Goal: Task Accomplishment & Management: Manage account settings

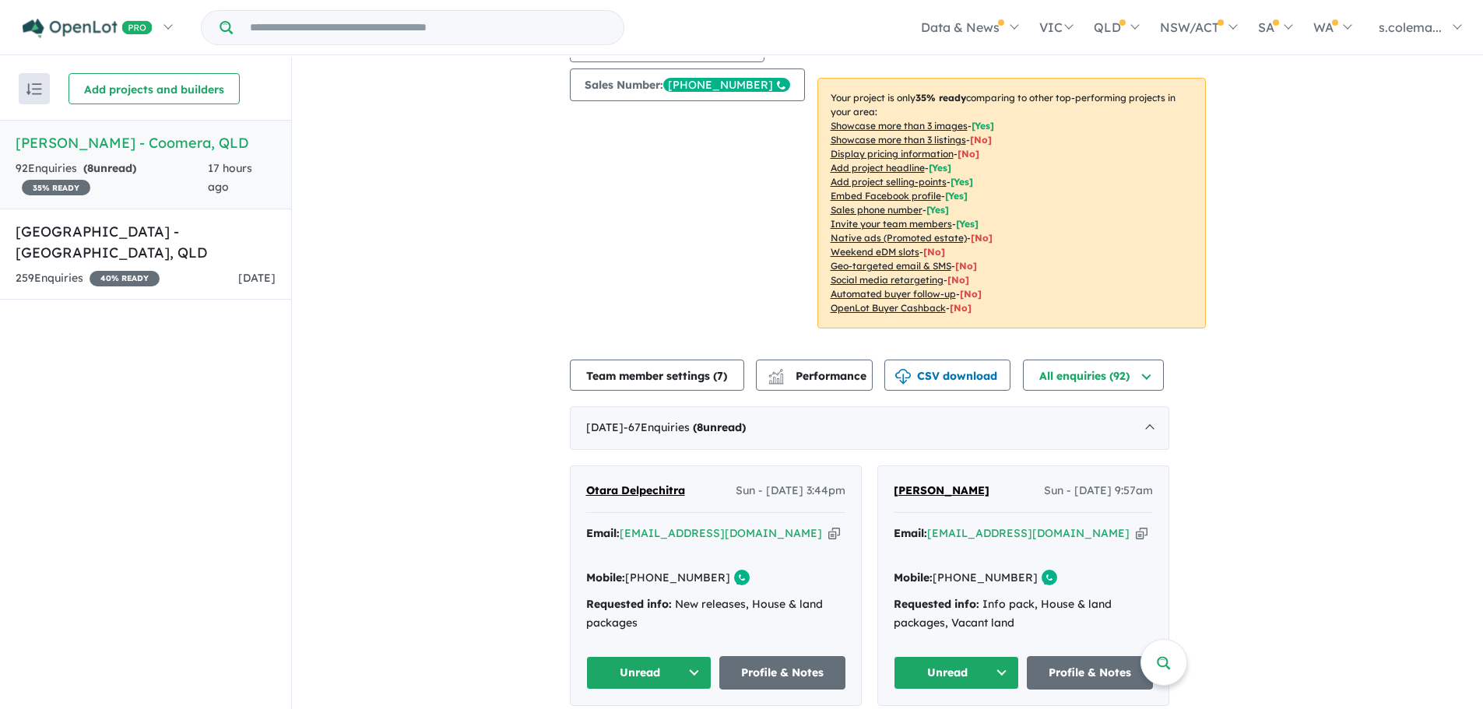
scroll to position [467, 0]
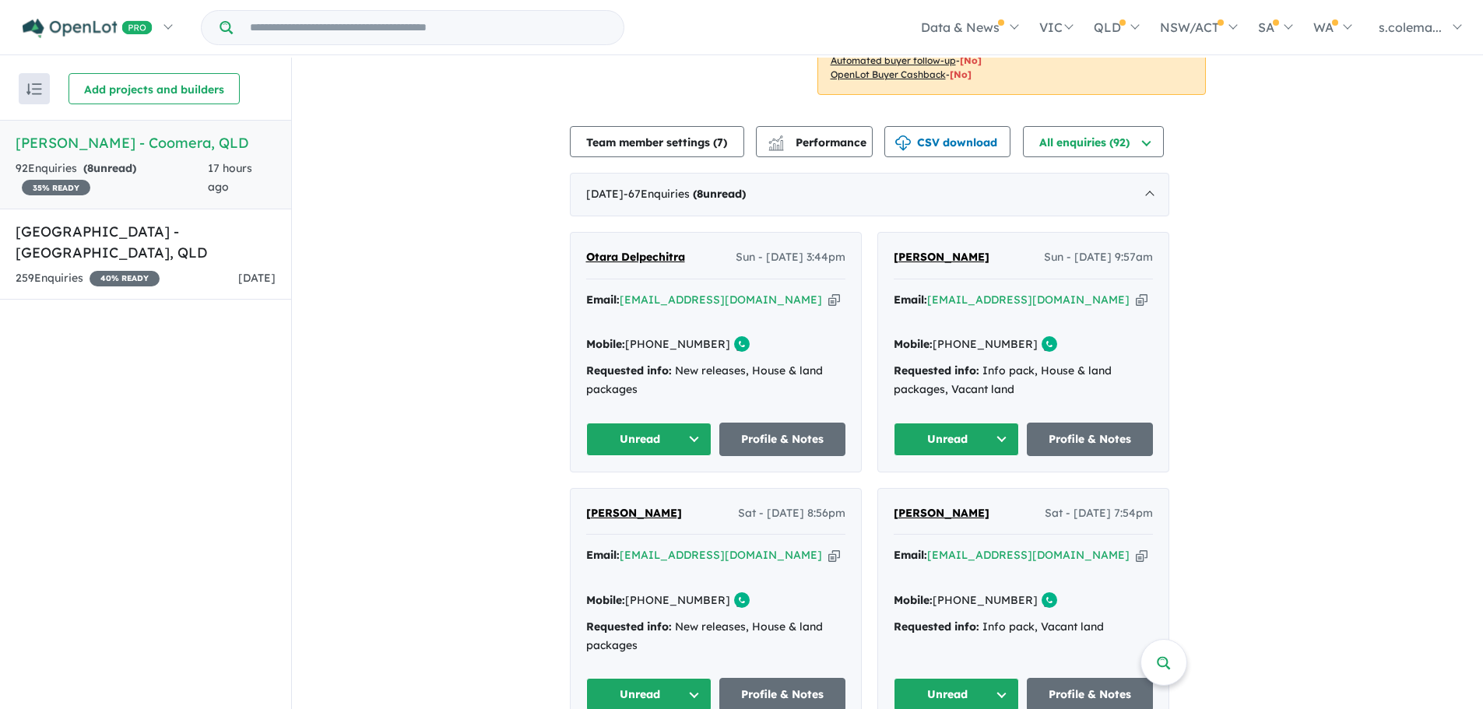
click at [703, 428] on button "Unread" at bounding box center [649, 439] width 126 height 33
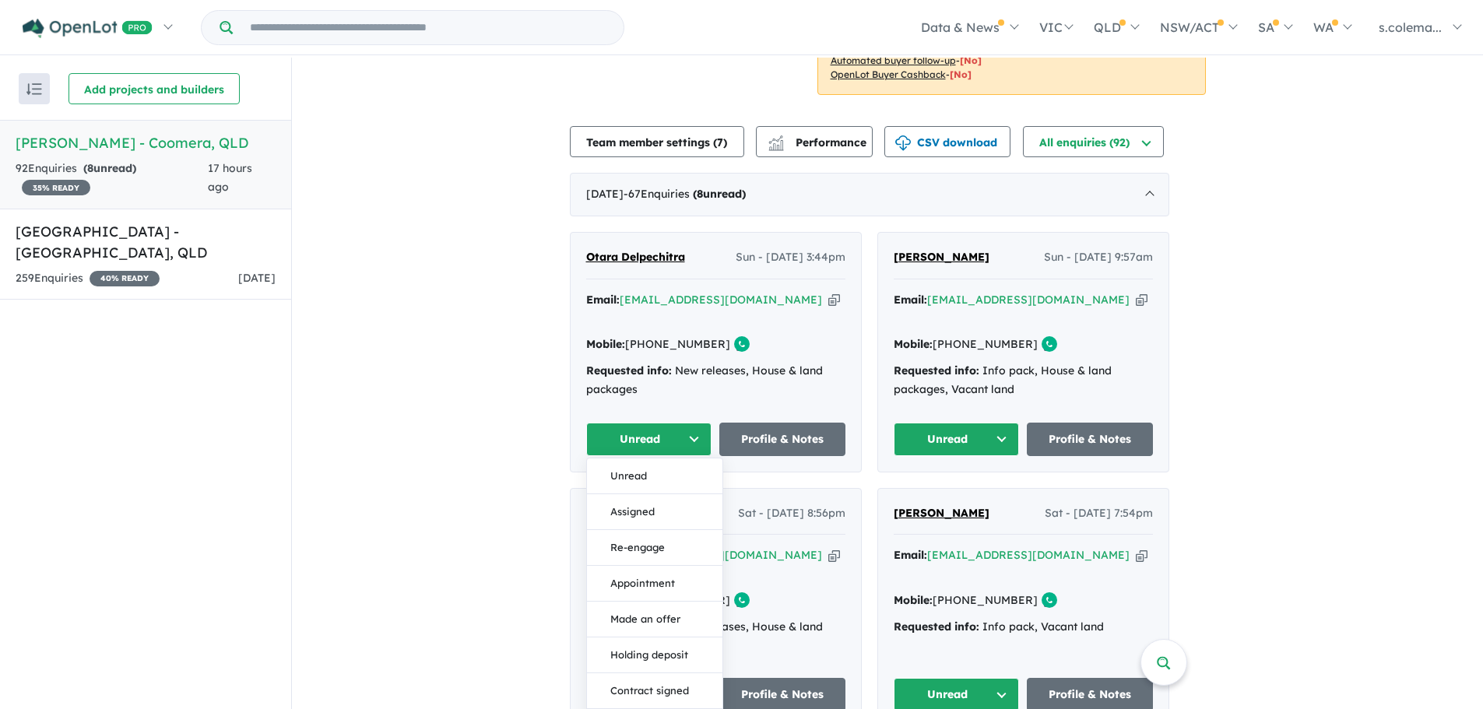
drag, startPoint x: 679, startPoint y: 491, endPoint x: 855, endPoint y: 491, distance: 176.0
click at [680, 494] on button "Assigned" at bounding box center [654, 512] width 135 height 36
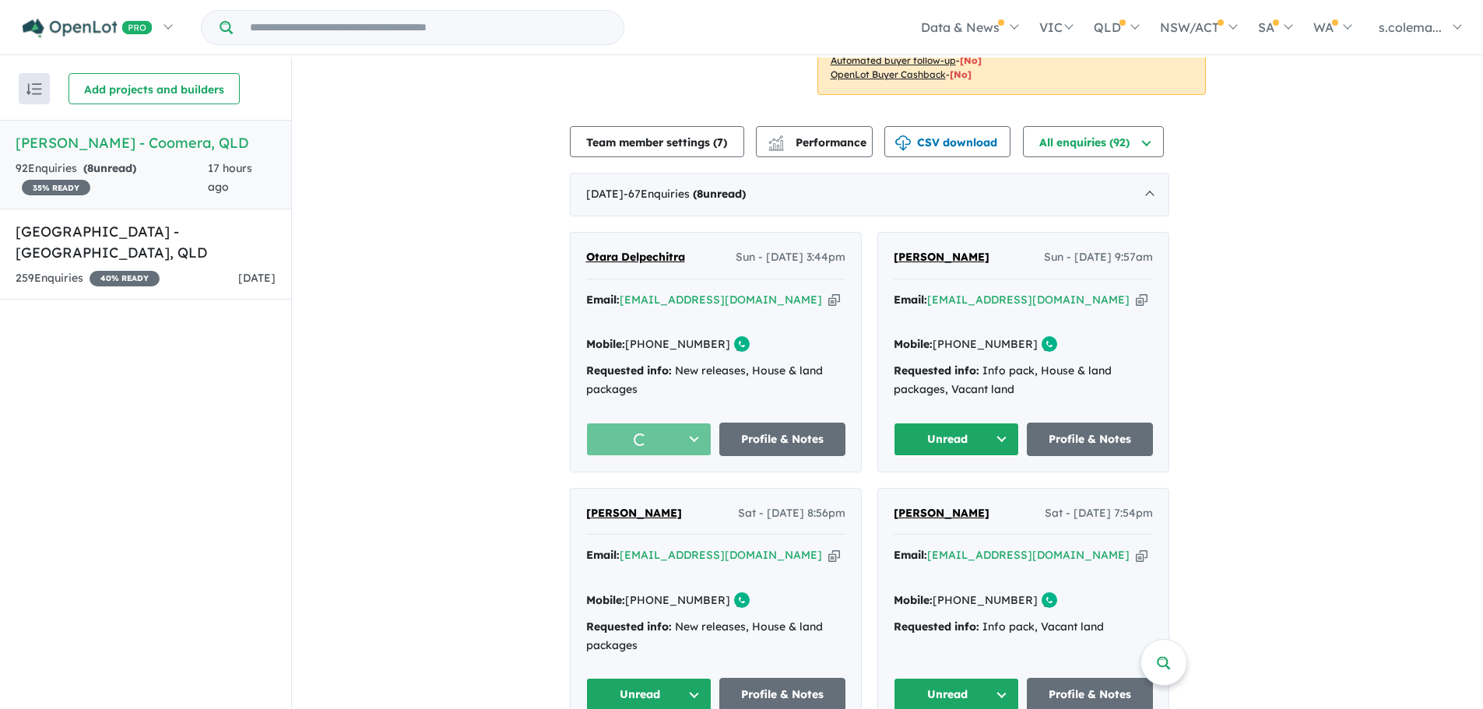
click at [1014, 430] on button "Unread" at bounding box center [957, 439] width 126 height 33
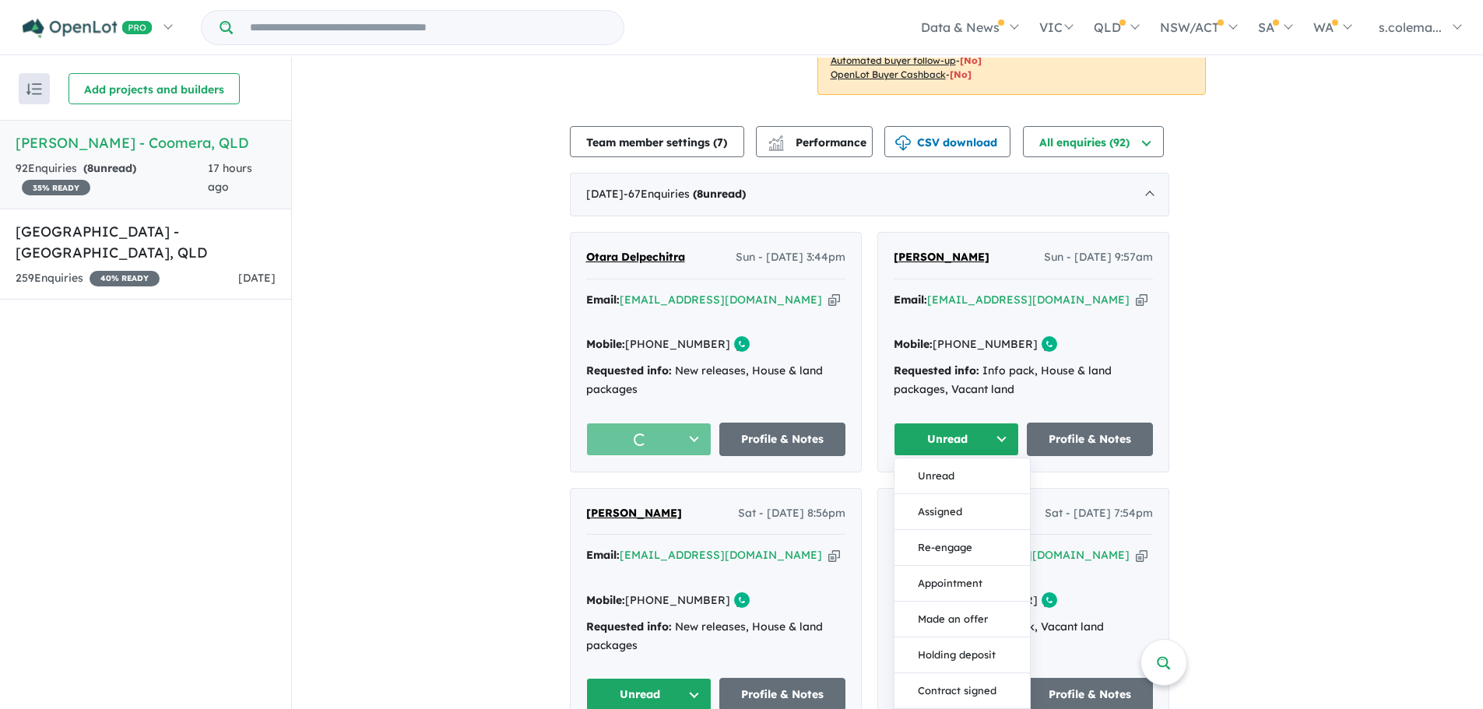
click at [975, 499] on button "Assigned" at bounding box center [962, 512] width 135 height 36
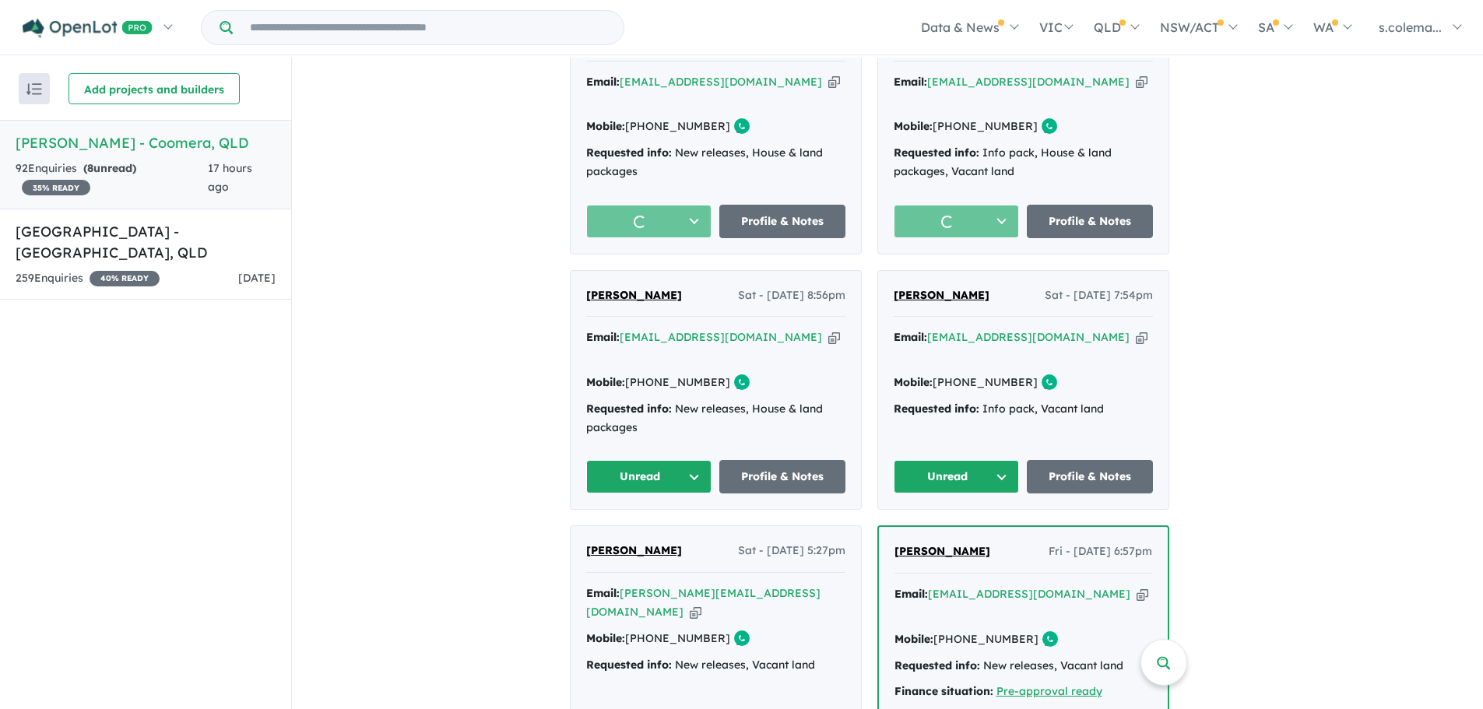
scroll to position [779, 0]
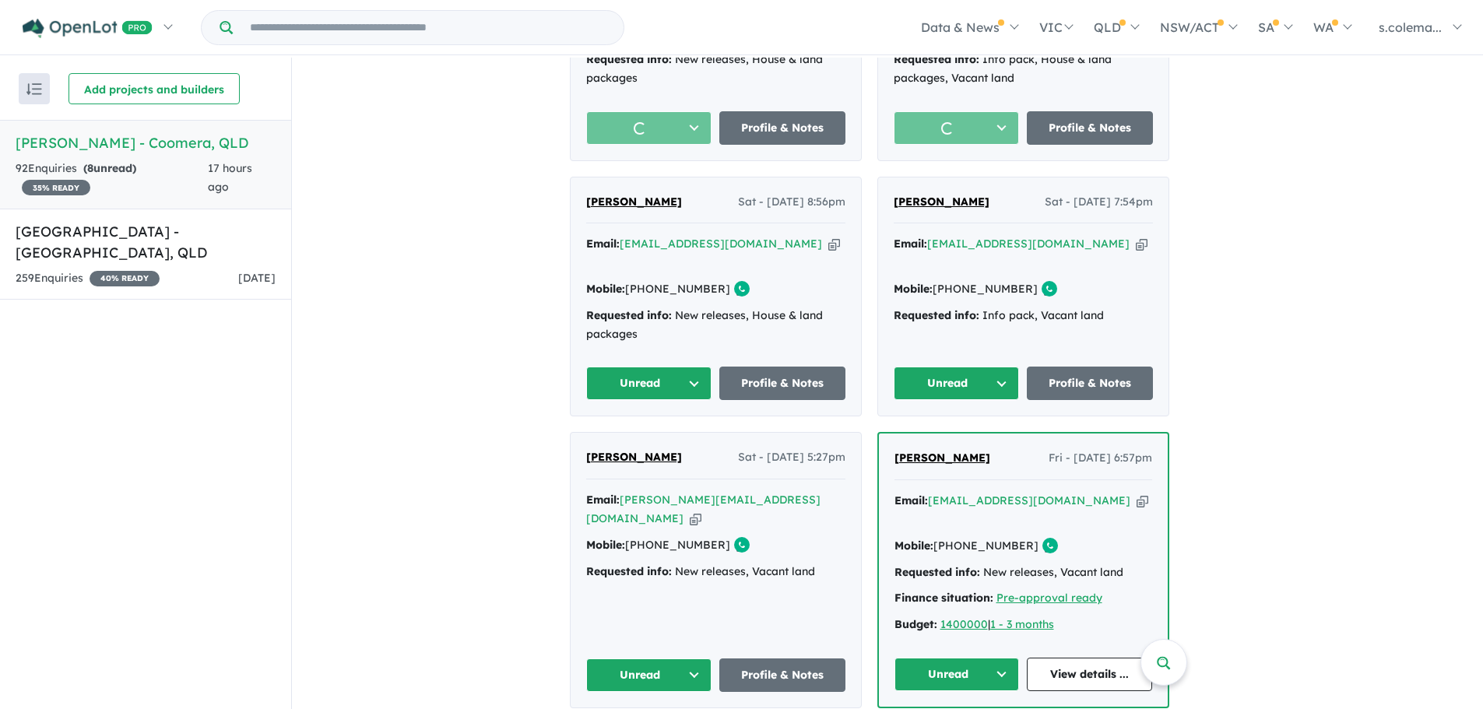
drag, startPoint x: 646, startPoint y: 367, endPoint x: 646, endPoint y: 377, distance: 10.1
click at [646, 367] on button "Unread" at bounding box center [649, 383] width 126 height 33
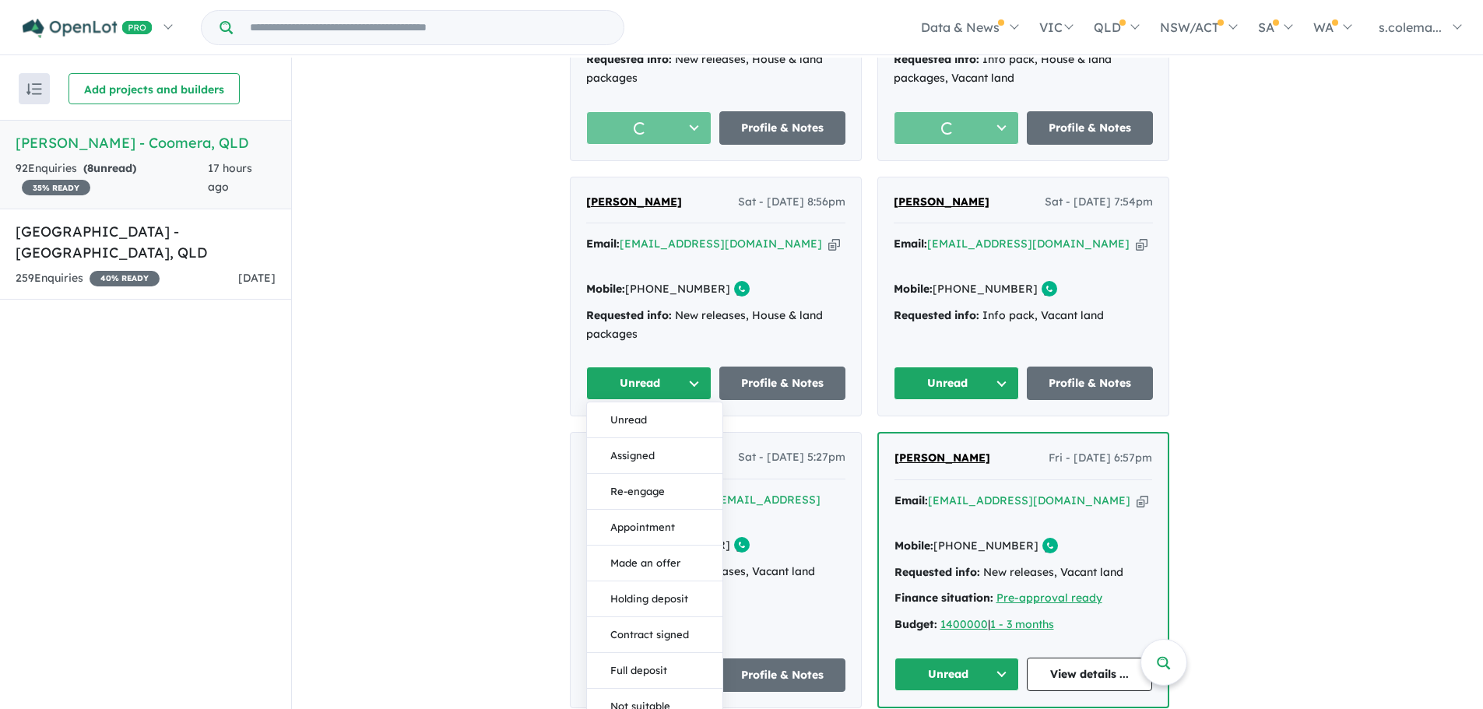
drag, startPoint x: 640, startPoint y: 451, endPoint x: 686, endPoint y: 438, distance: 47.8
click at [640, 450] on button "Assigned" at bounding box center [654, 456] width 135 height 36
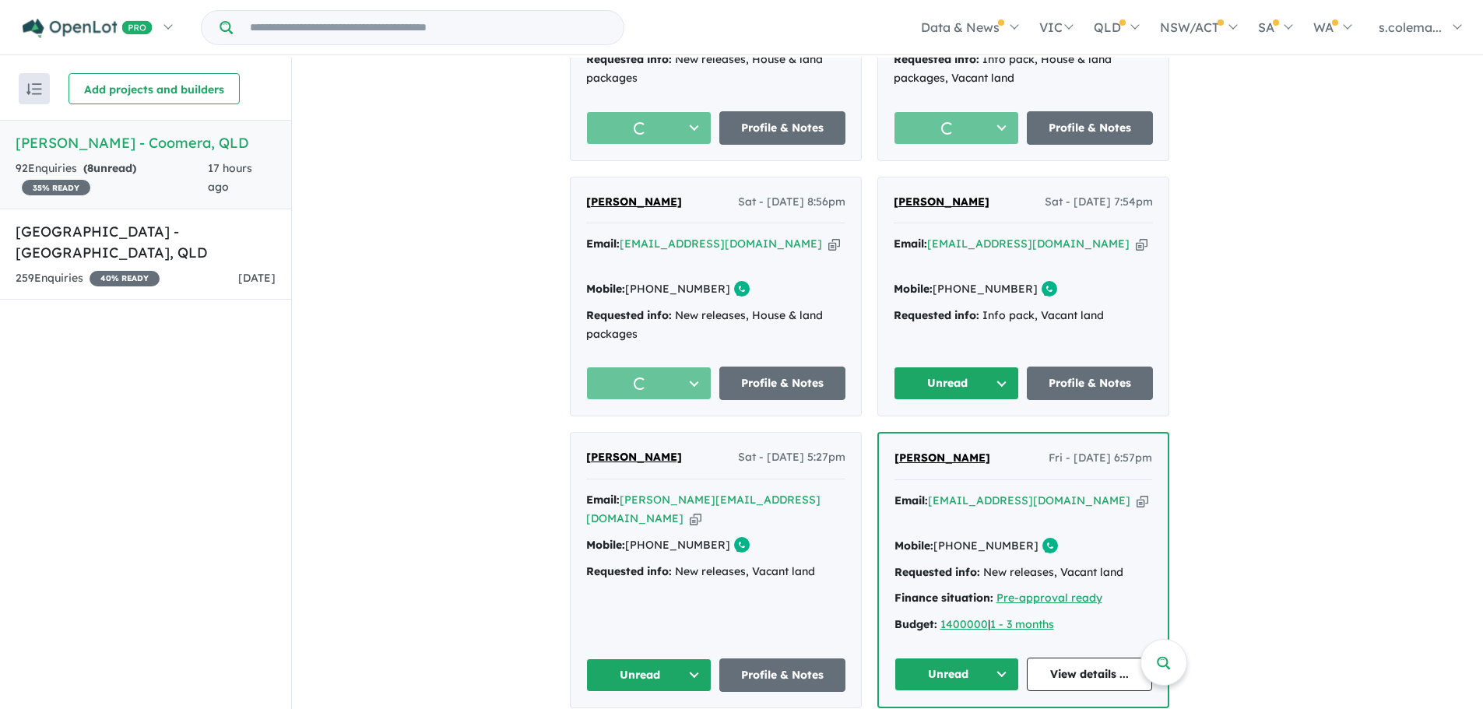
click at [969, 375] on button "Unread" at bounding box center [957, 383] width 126 height 33
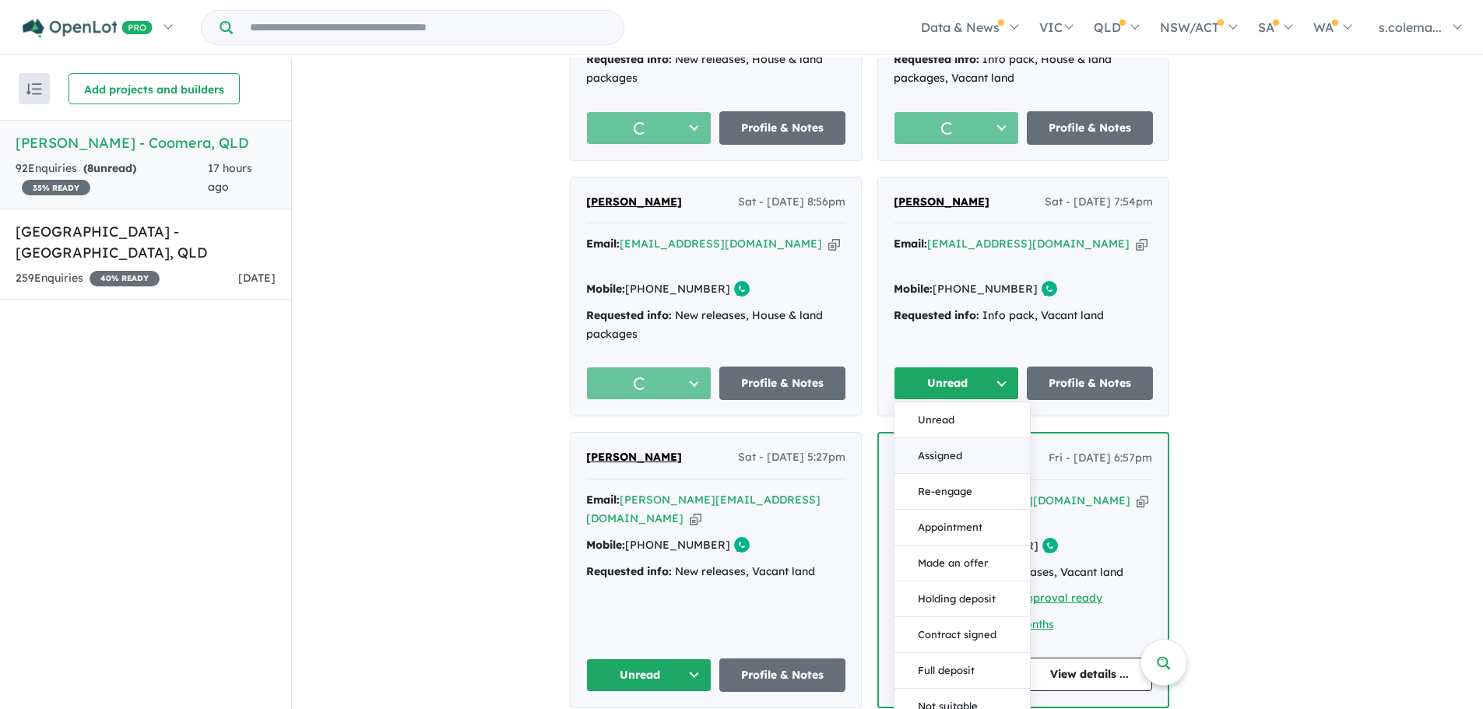
click at [955, 444] on button "Assigned" at bounding box center [962, 456] width 135 height 36
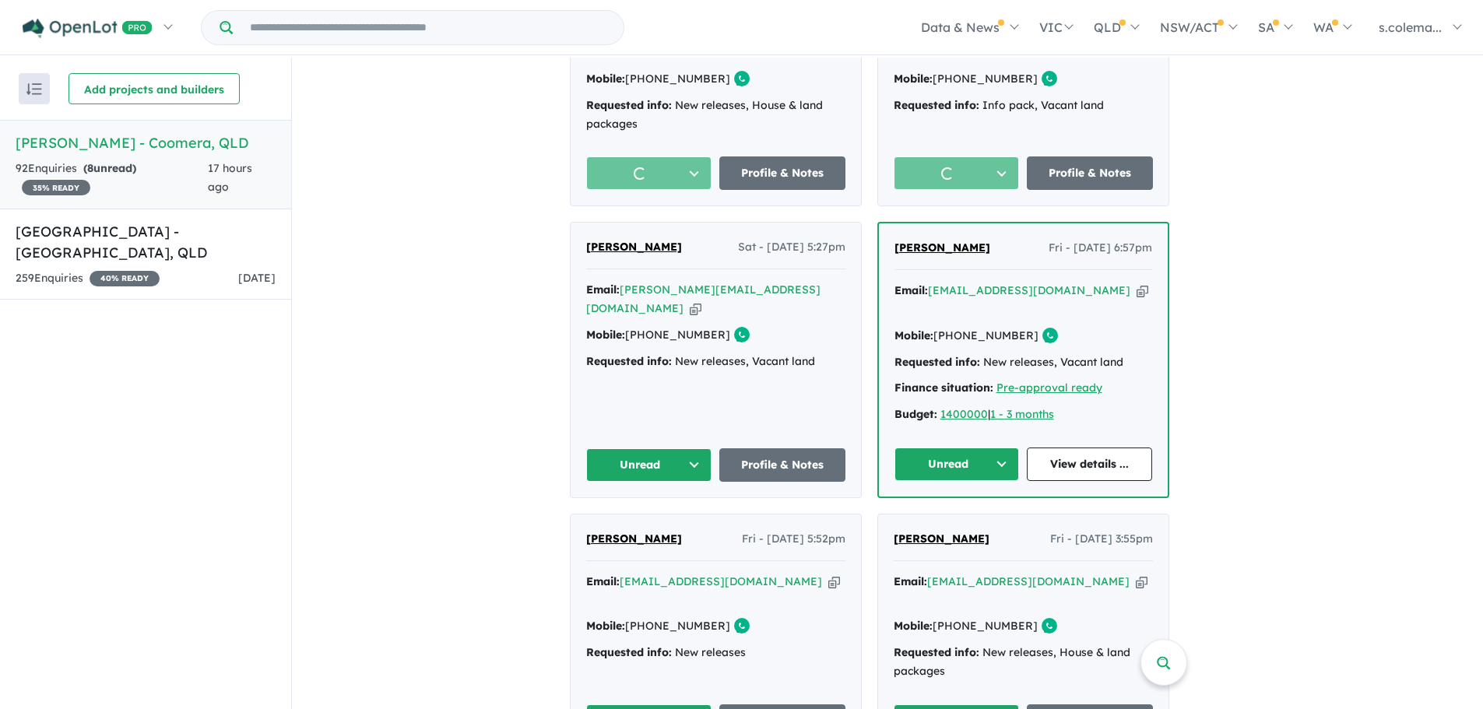
scroll to position [1012, 0]
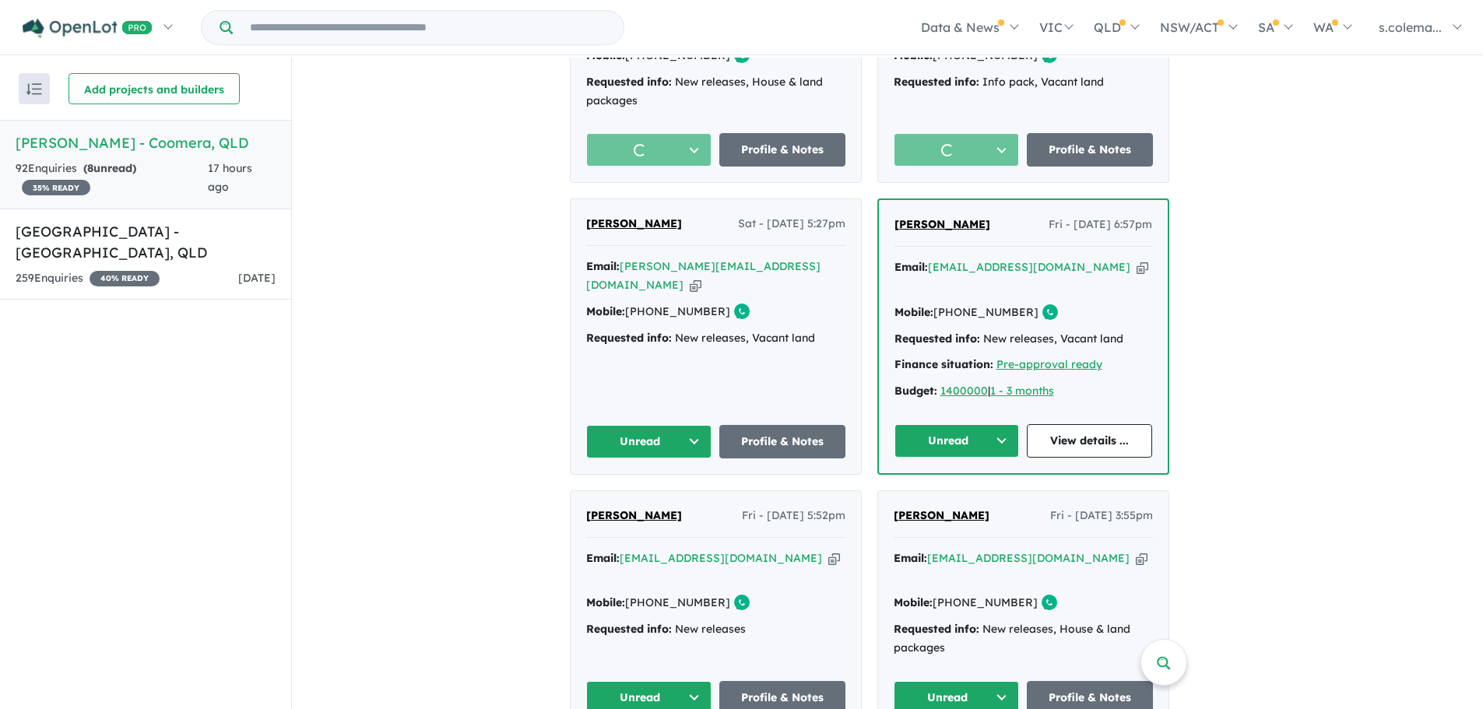
click at [660, 425] on button "Unread" at bounding box center [649, 441] width 126 height 33
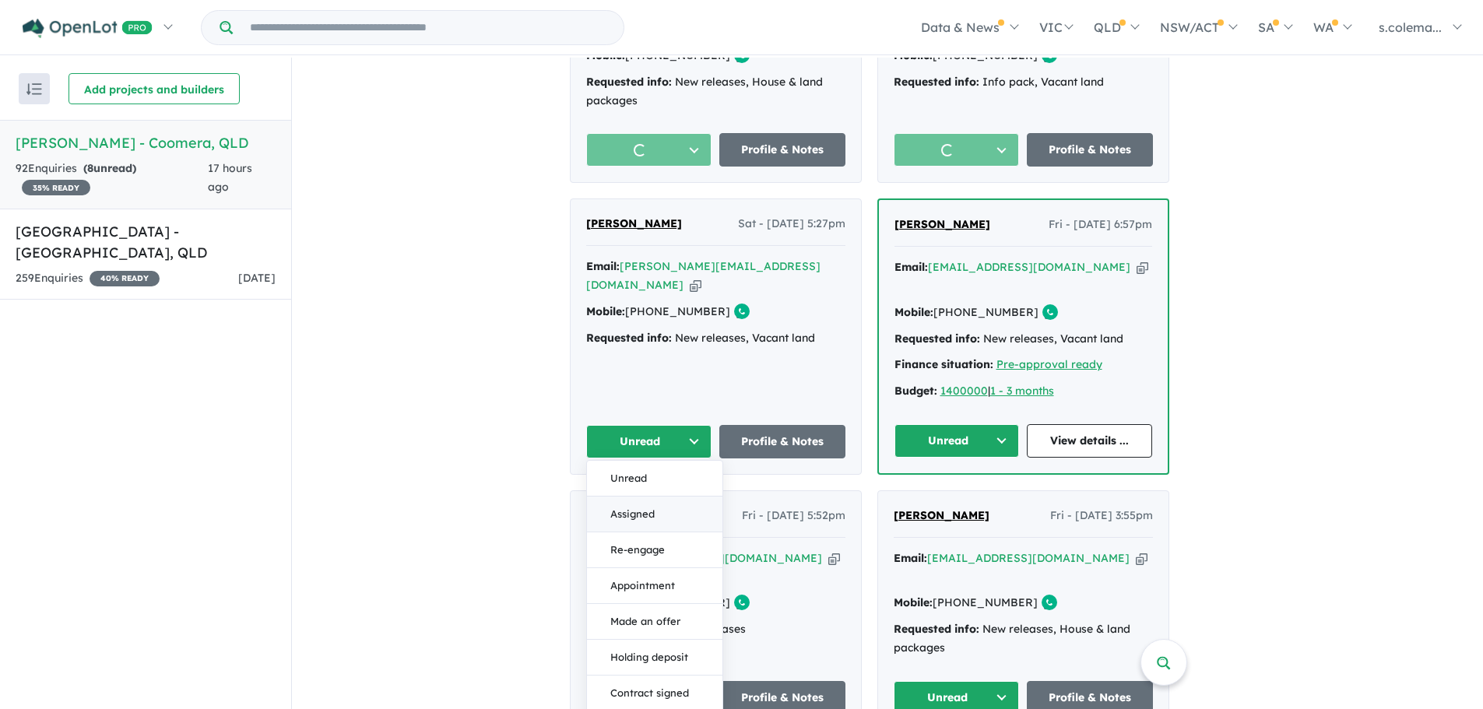
click at [646, 497] on button "Assigned" at bounding box center [654, 515] width 135 height 36
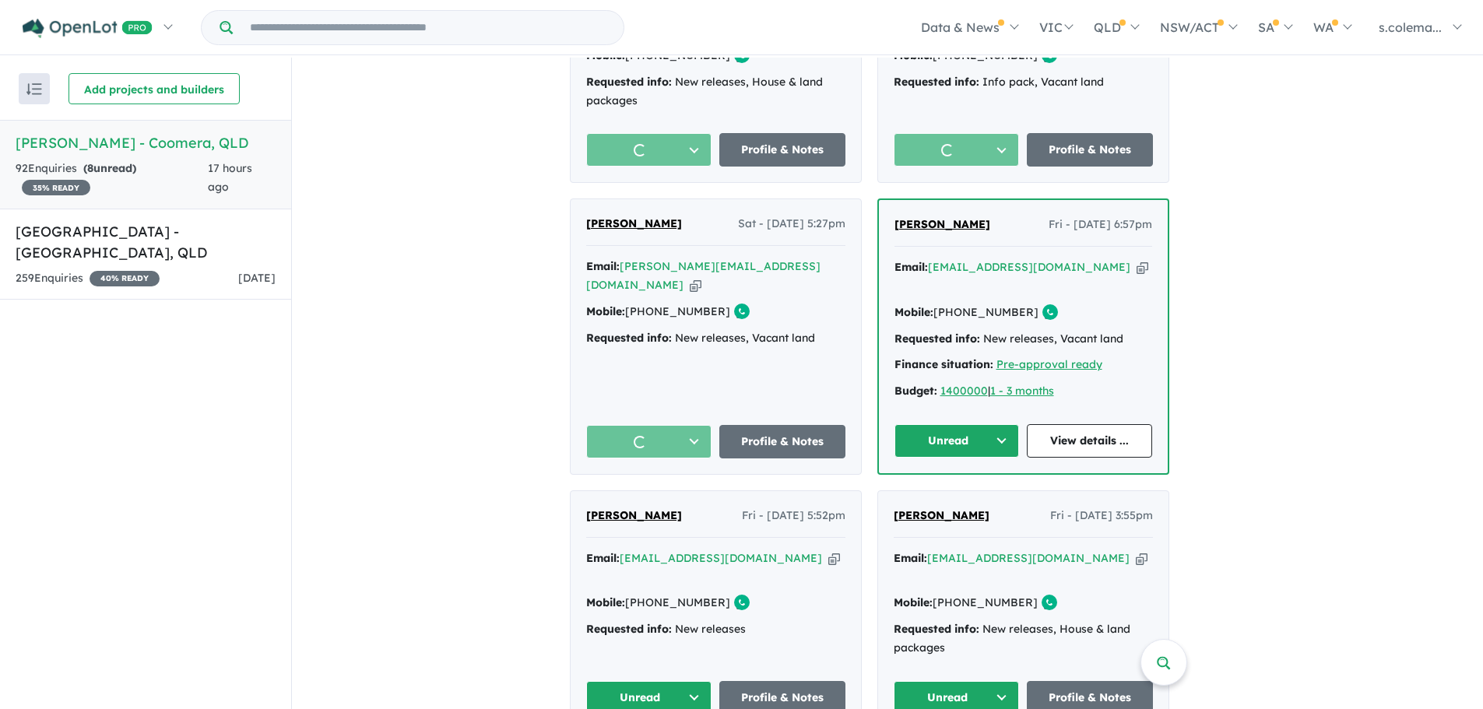
click at [968, 424] on button "Unread" at bounding box center [957, 440] width 125 height 33
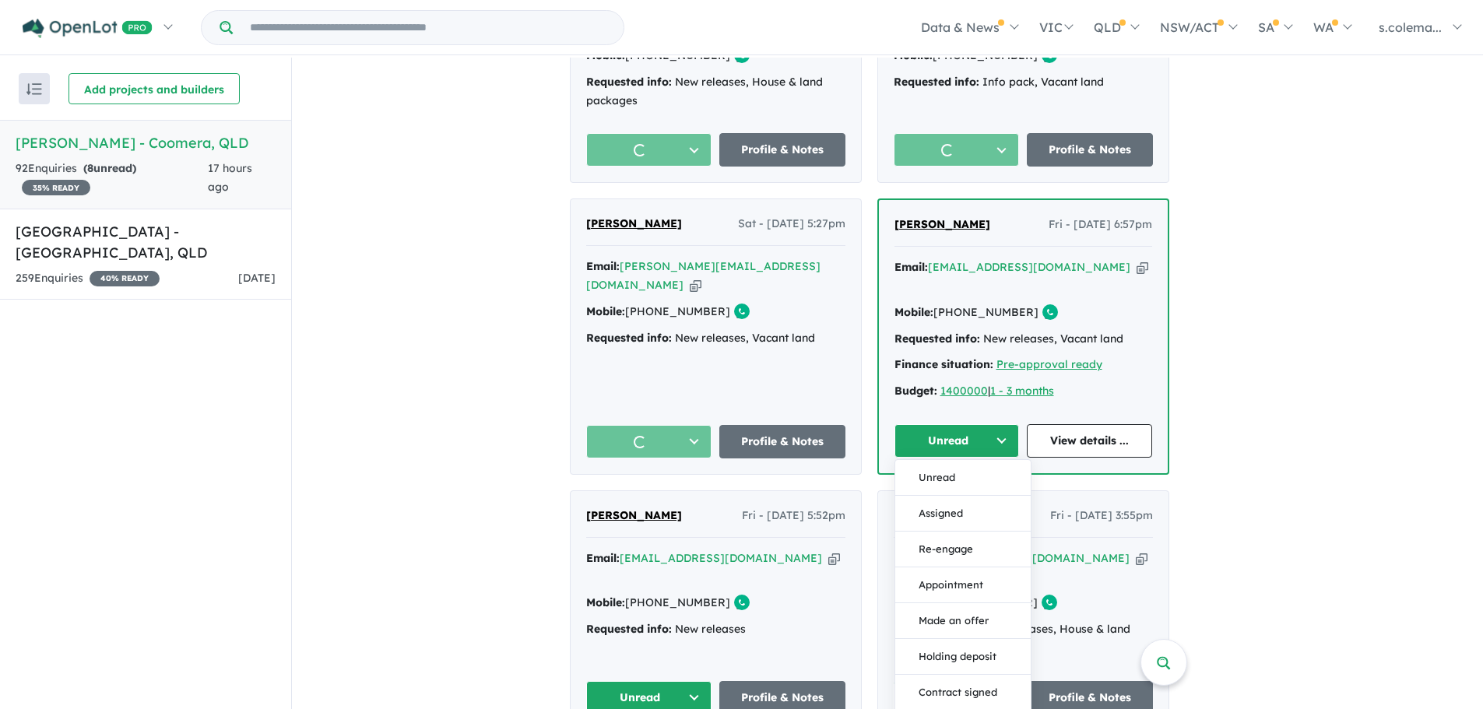
click at [966, 496] on button "Assigned" at bounding box center [962, 514] width 135 height 36
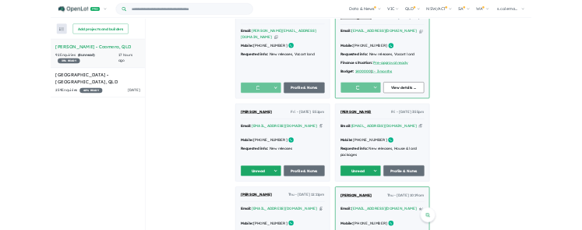
scroll to position [1324, 0]
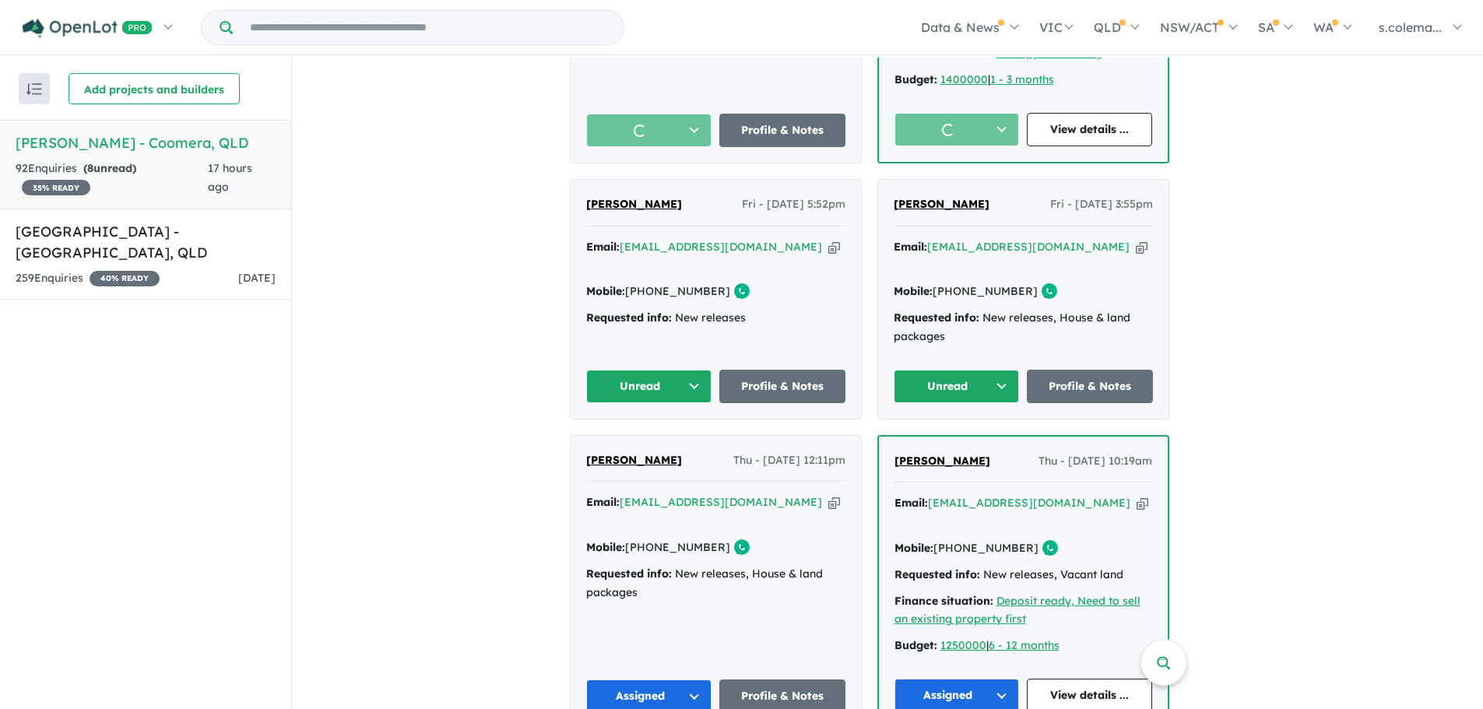
click at [677, 370] on button "Unread" at bounding box center [649, 386] width 126 height 33
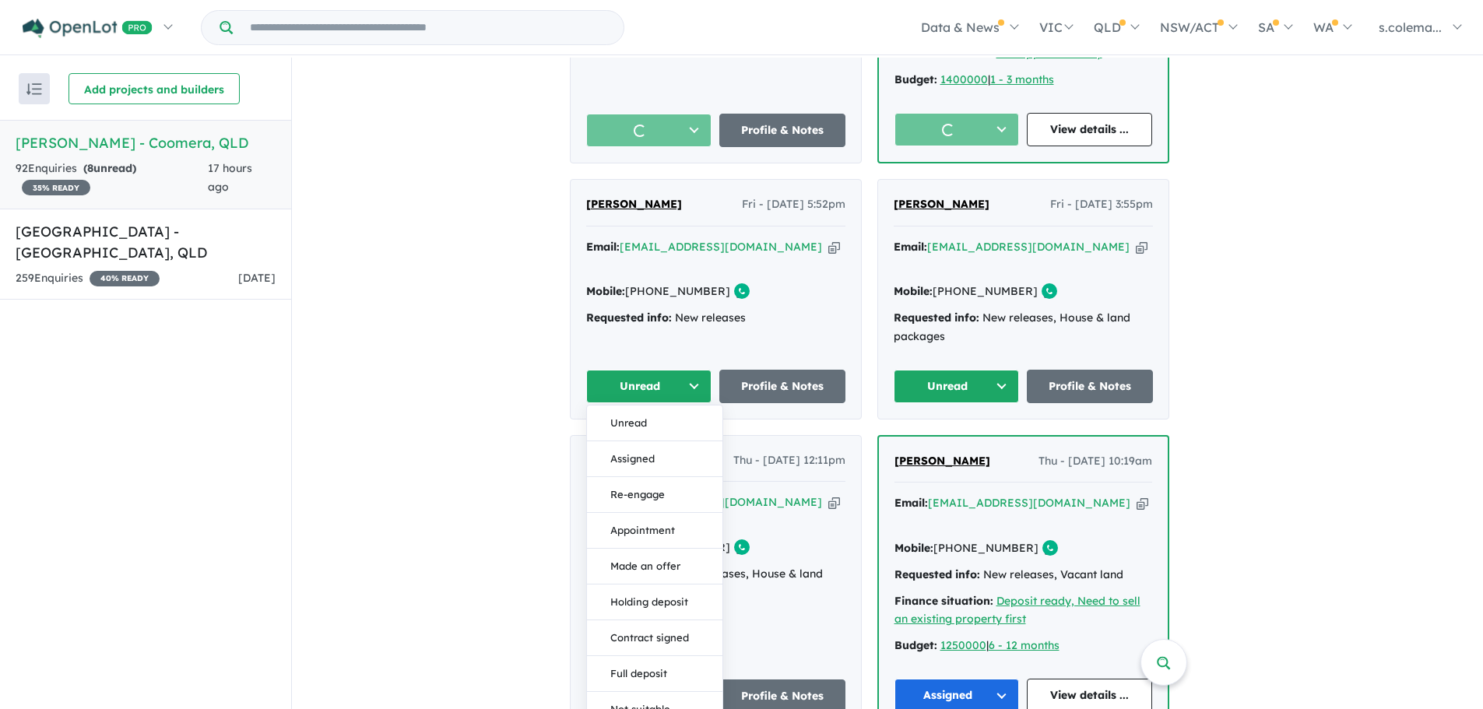
drag, startPoint x: 663, startPoint y: 409, endPoint x: 854, endPoint y: 388, distance: 191.9
click at [663, 442] on button "Assigned" at bounding box center [654, 460] width 135 height 36
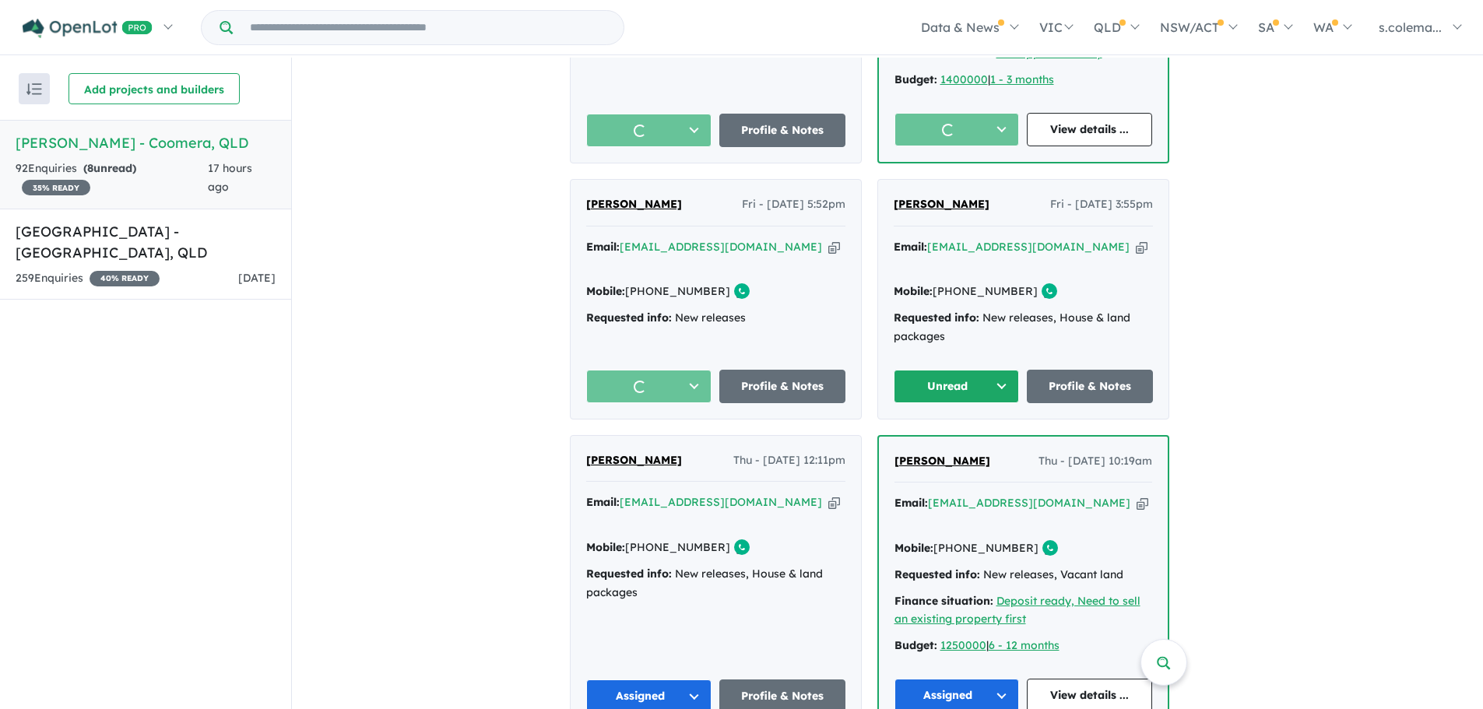
click at [991, 370] on button "Unread" at bounding box center [957, 386] width 126 height 33
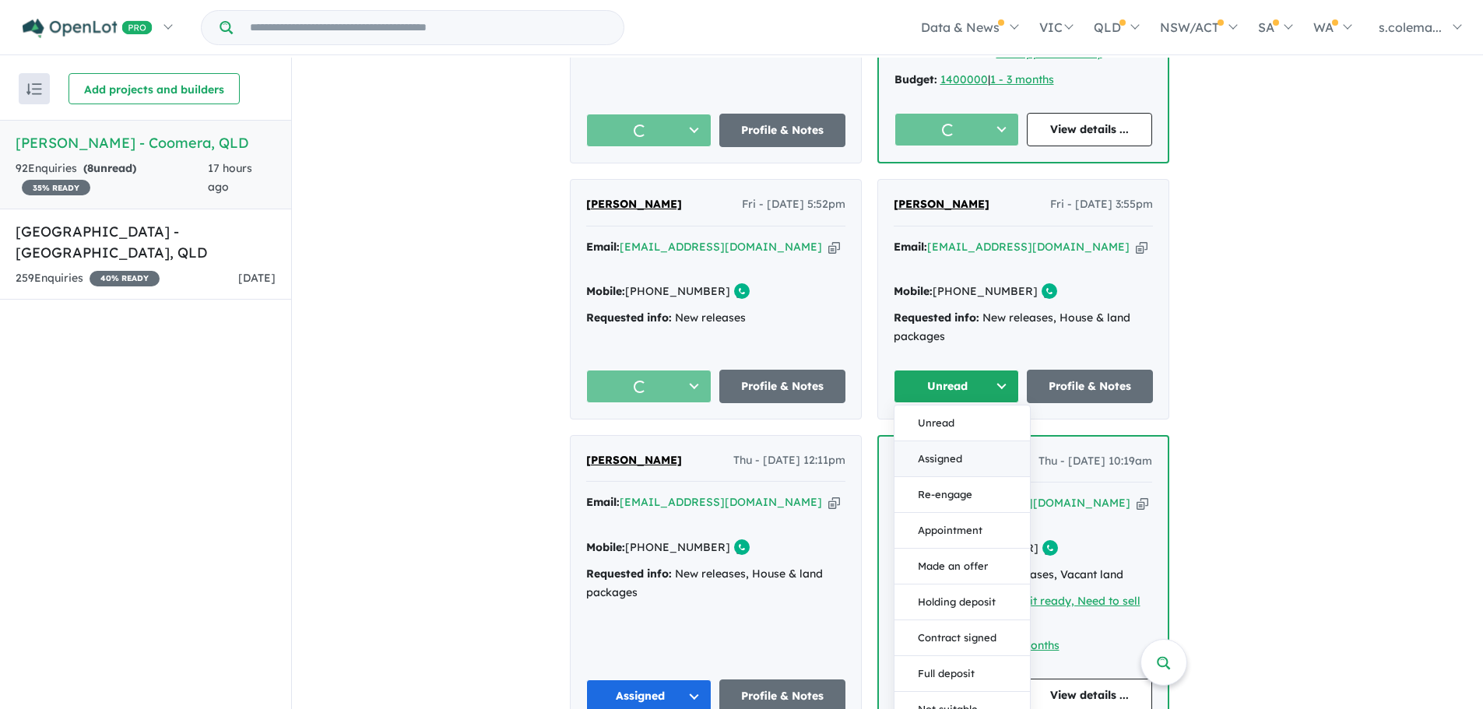
click at [971, 442] on button "Assigned" at bounding box center [962, 460] width 135 height 36
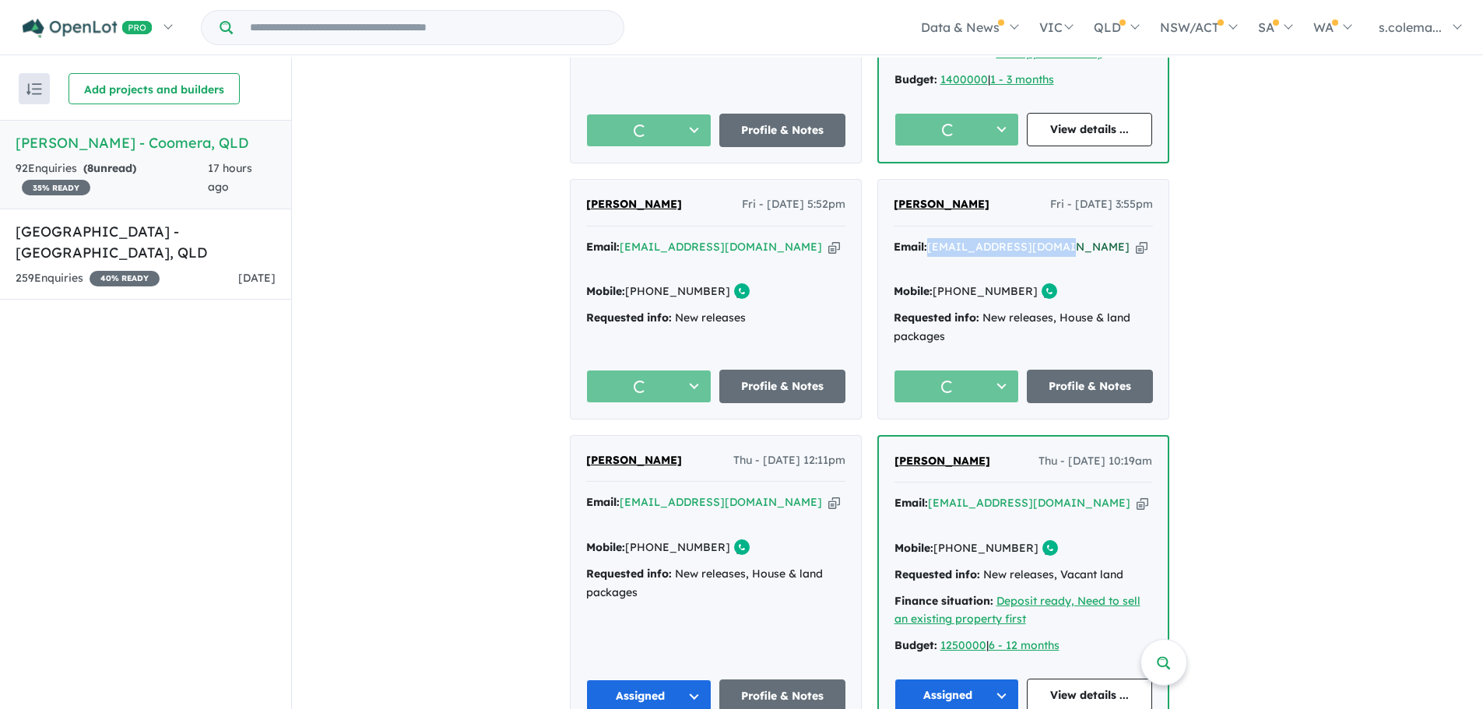
drag, startPoint x: 1070, startPoint y: 216, endPoint x: 939, endPoint y: 216, distance: 130.8
click at [939, 238] on div "Email: [EMAIL_ADDRESS][DOMAIN_NAME] Copied!" at bounding box center [1023, 256] width 259 height 37
copy a%20Novella%20Waters%20-%20Coomera"] "[EMAIL_ADDRESS][DOMAIN_NAME]"
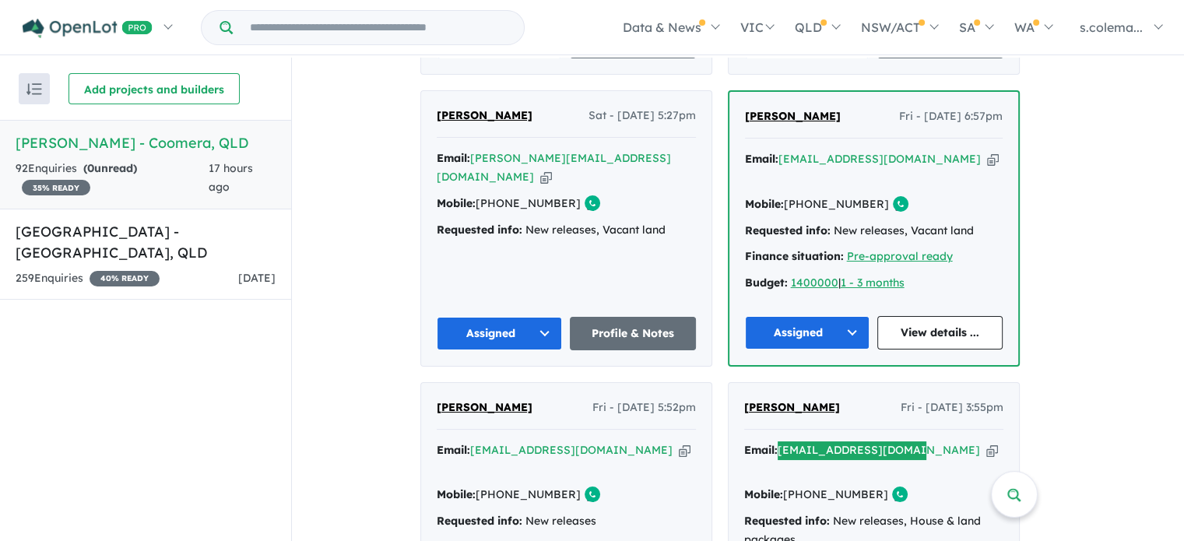
scroll to position [1308, 0]
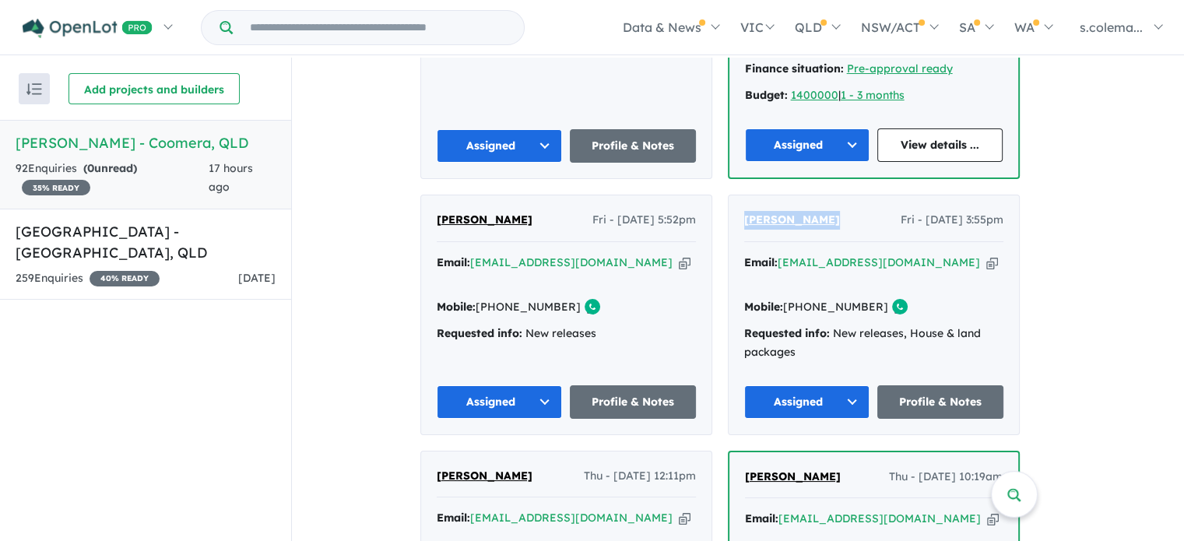
drag, startPoint x: 831, startPoint y: 165, endPoint x: 749, endPoint y: 173, distance: 82.1
click at [749, 195] on div "[PERSON_NAME] Fri - [DATE] 3:55pm Email: [EMAIL_ADDRESS][DOMAIN_NAME] Copied! M…" at bounding box center [874, 314] width 290 height 239
copy span "[PERSON_NAME]"
drag, startPoint x: 874, startPoint y: 237, endPoint x: 814, endPoint y: 244, distance: 60.4
click at [814, 298] on div "Mobile: [PHONE_NUMBER] Copied!" at bounding box center [873, 307] width 259 height 19
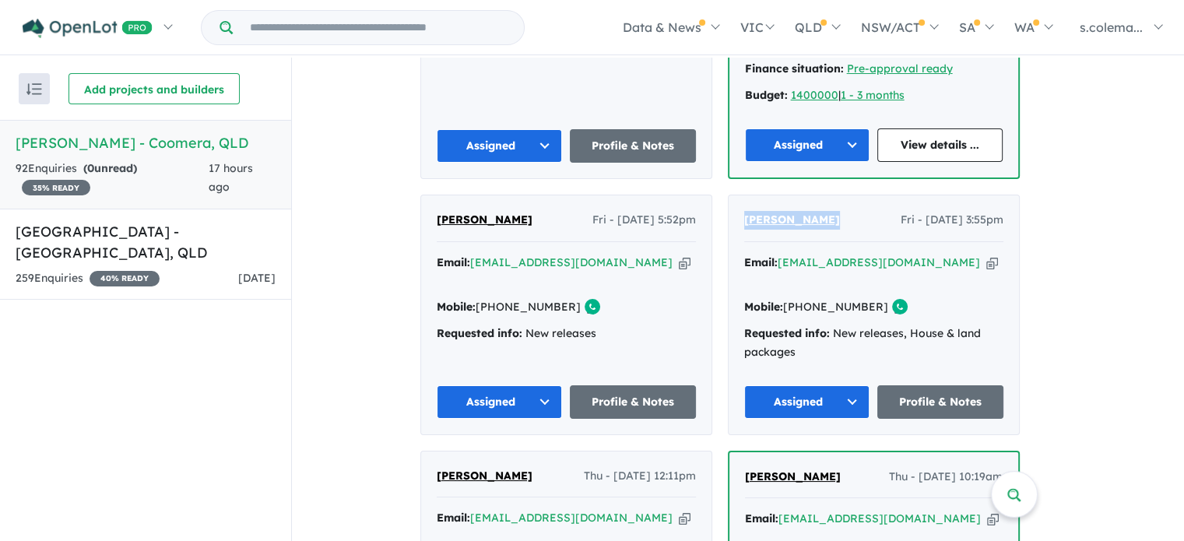
copy link "415 216 691"
drag, startPoint x: 547, startPoint y: 172, endPoint x: 635, endPoint y: 221, distance: 101.4
click at [448, 211] on div "[PERSON_NAME] Fri - [DATE] 5:52pm" at bounding box center [566, 226] width 259 height 31
click at [662, 254] on div "Email: [EMAIL_ADDRESS][DOMAIN_NAME] Copied! Mobile: [PHONE_NUMBER] Copied! Requ…" at bounding box center [566, 302] width 259 height 97
drag, startPoint x: 614, startPoint y: 211, endPoint x: 484, endPoint y: 213, distance: 130.1
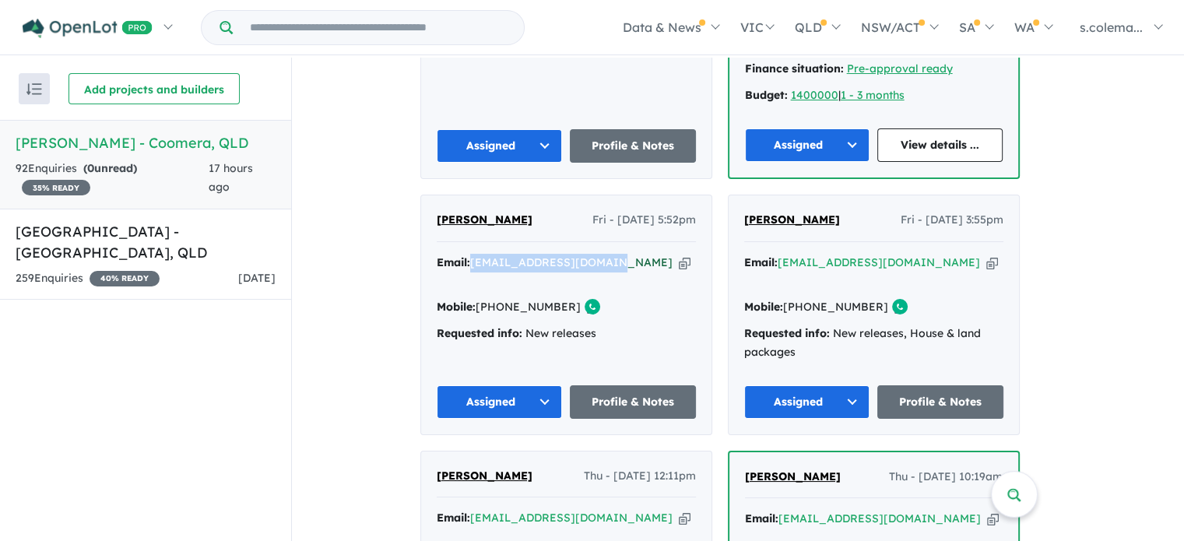
click at [484, 254] on div "Email: [EMAIL_ADDRESS][DOMAIN_NAME] Copied!" at bounding box center [566, 272] width 259 height 37
copy a%20Novella%20Waters%20-%20Coomera"] "[EMAIL_ADDRESS][DOMAIN_NAME]"
click at [533, 385] on button "Assigned" at bounding box center [500, 401] width 126 height 33
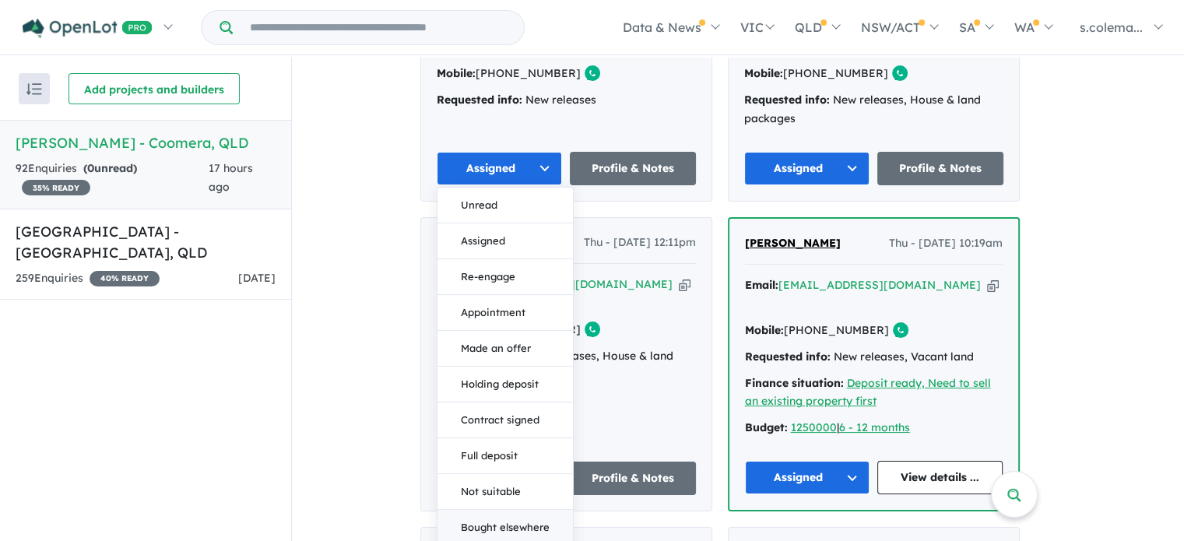
scroll to position [1620, 0]
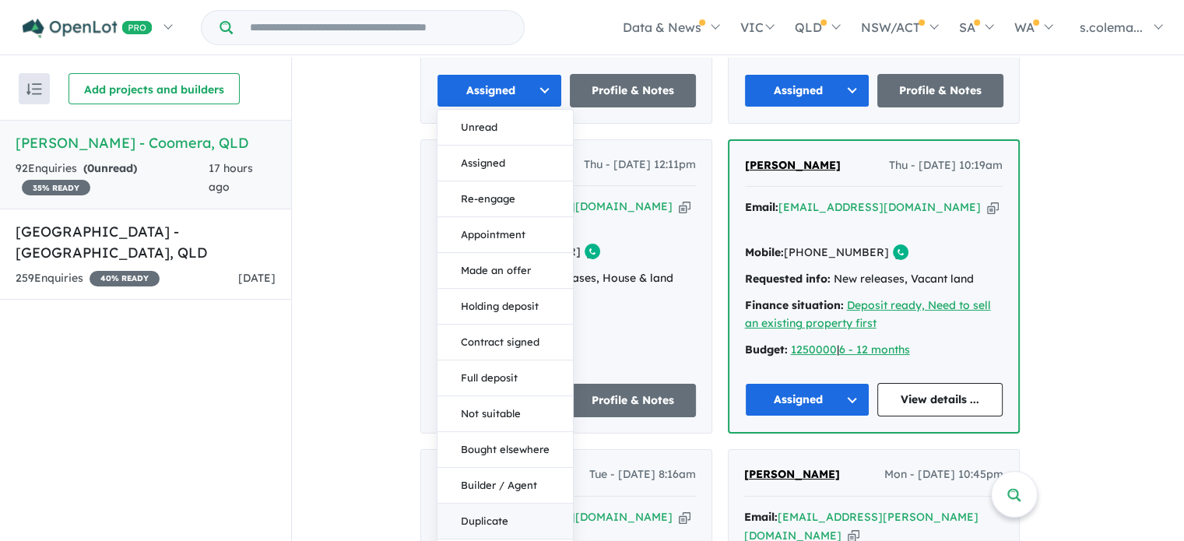
click at [508, 503] on button "Duplicate" at bounding box center [505, 521] width 135 height 36
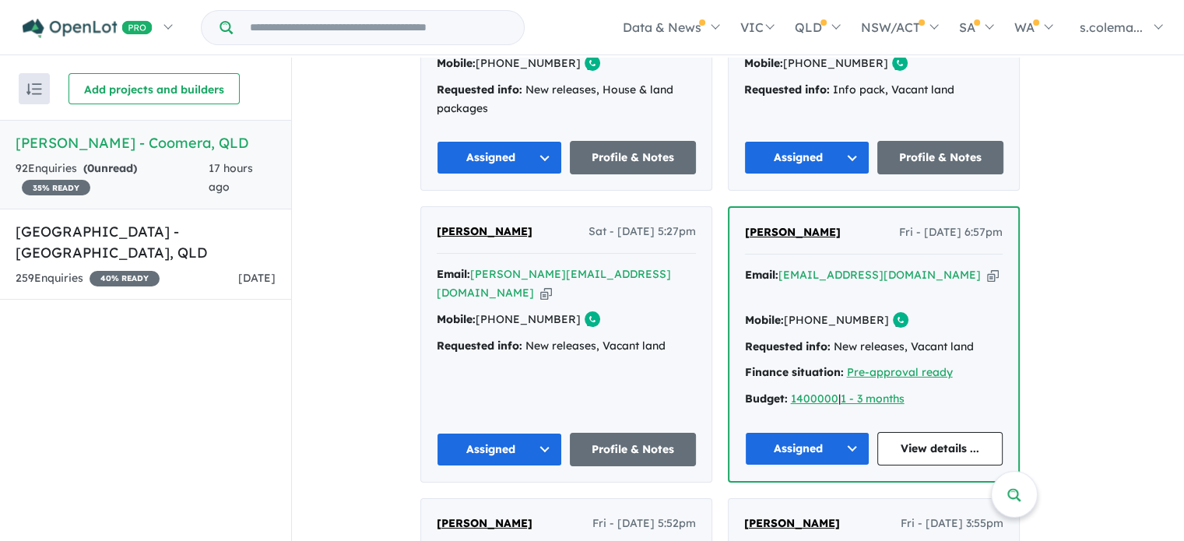
scroll to position [997, 0]
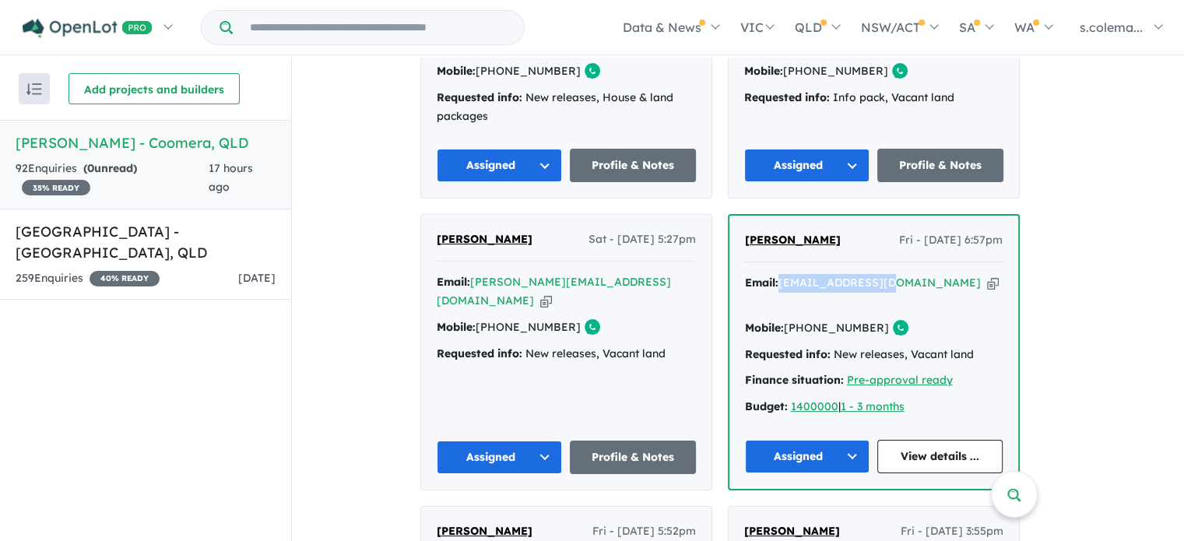
drag, startPoint x: 899, startPoint y: 251, endPoint x: 788, endPoint y: 258, distance: 110.8
click at [788, 274] on div "Email: [EMAIL_ADDRESS][DOMAIN_NAME] Copied!" at bounding box center [874, 292] width 258 height 37
copy a%20Novella%20Waters%20-%20Coomera"] "[EMAIL_ADDRESS][DOMAIN_NAME]"
drag, startPoint x: 642, startPoint y: 249, endPoint x: 483, endPoint y: 246, distance: 158.9
click at [483, 273] on div "Email: [PERSON_NAME][EMAIL_ADDRESS][DOMAIN_NAME] Copied!" at bounding box center [566, 291] width 259 height 37
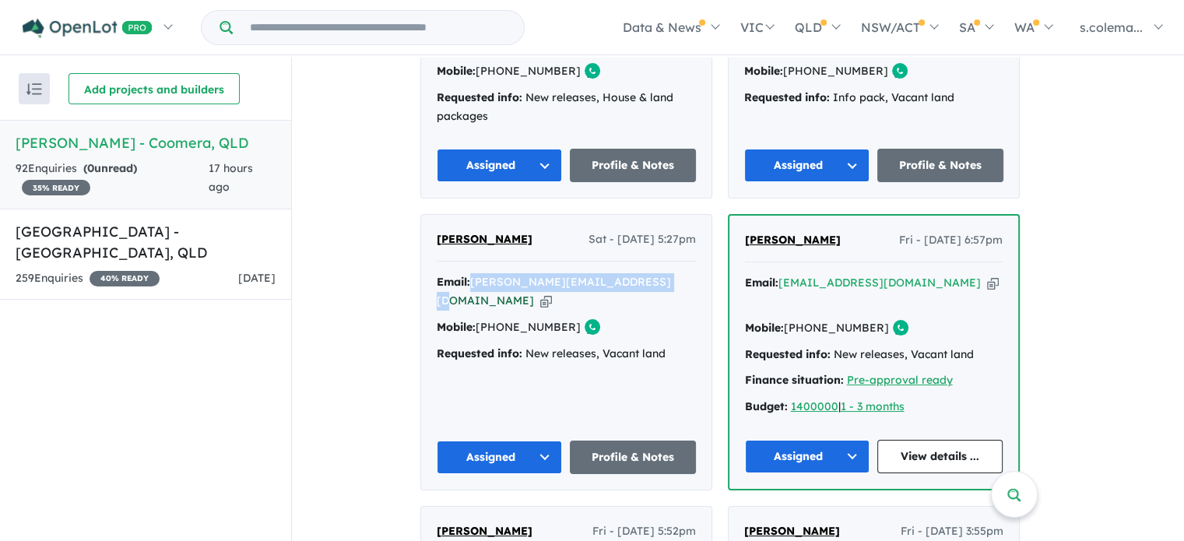
copy a%20Novella%20Waters%20-%20Coomera"] "[PERSON_NAME][EMAIL_ADDRESS][DOMAIN_NAME]"
drag, startPoint x: 556, startPoint y: 215, endPoint x: 445, endPoint y: 210, distance: 111.5
click at [445, 230] on div "[PERSON_NAME] Sat - [DATE] 5:27pm" at bounding box center [566, 245] width 259 height 31
copy span "[PERSON_NAME]"
drag, startPoint x: 561, startPoint y: 277, endPoint x: 508, endPoint y: 268, distance: 53.0
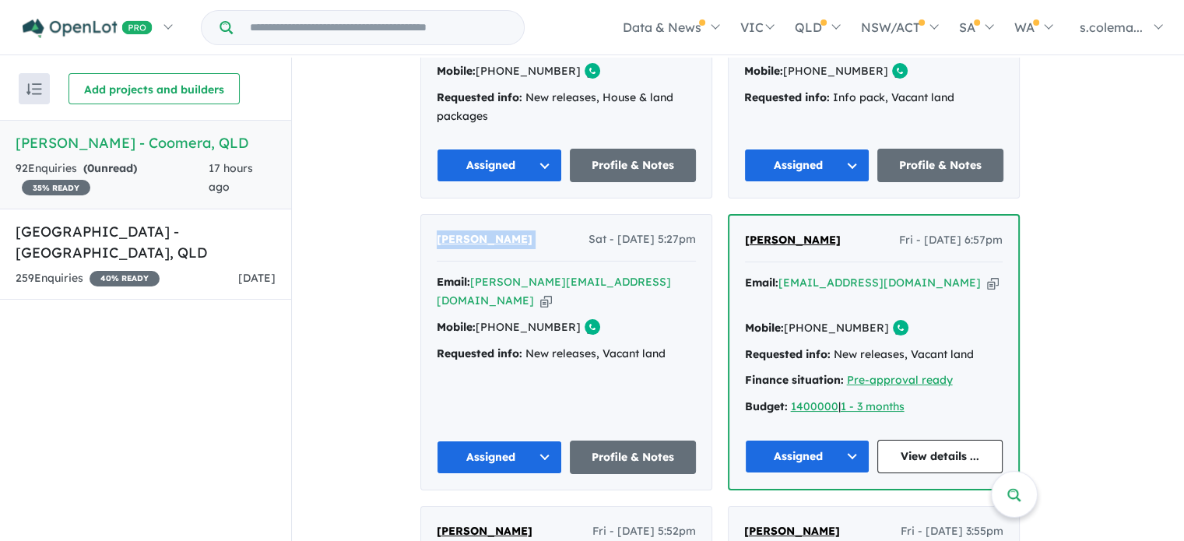
click at [508, 273] on div "Email: [PERSON_NAME][EMAIL_ADDRESS][DOMAIN_NAME] Copied! Mobile: [PHONE_NUMBER]…" at bounding box center [566, 321] width 259 height 97
copy link "435 731 423"
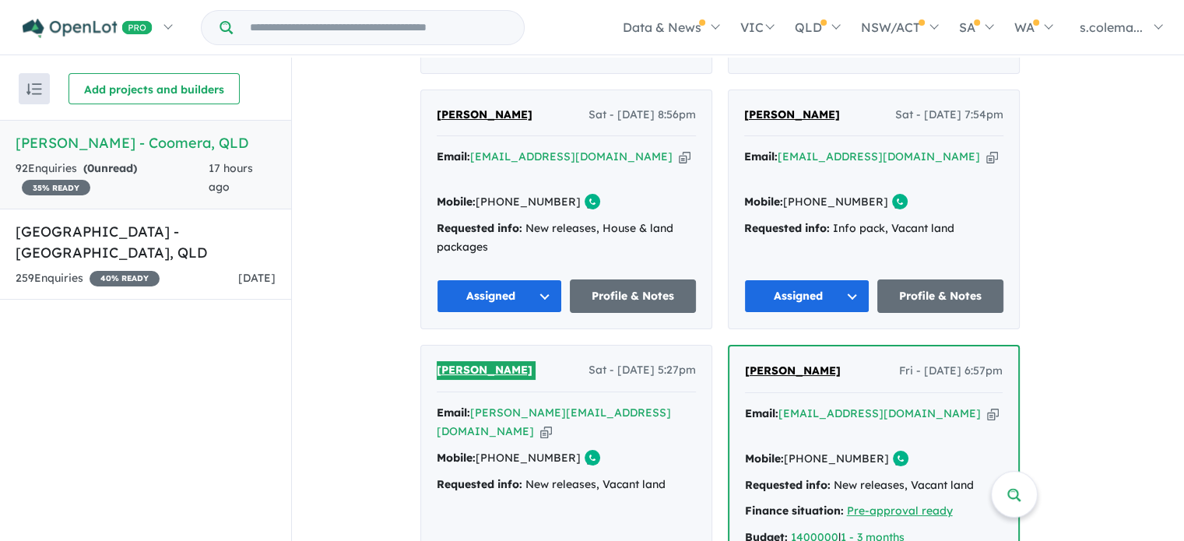
scroll to position [841, 0]
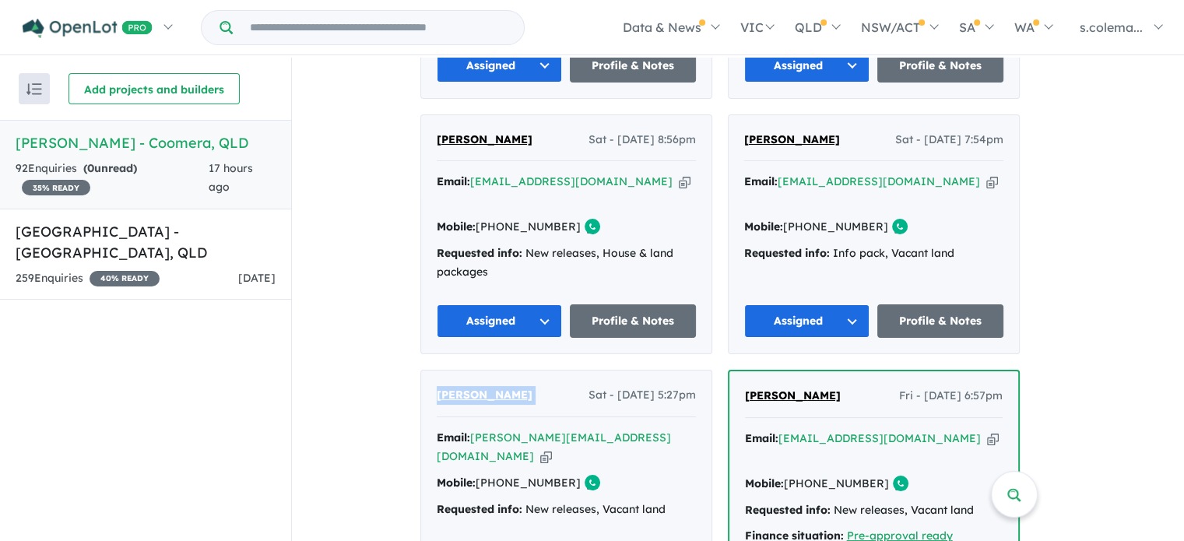
click at [857, 304] on button "Assigned" at bounding box center [807, 320] width 126 height 33
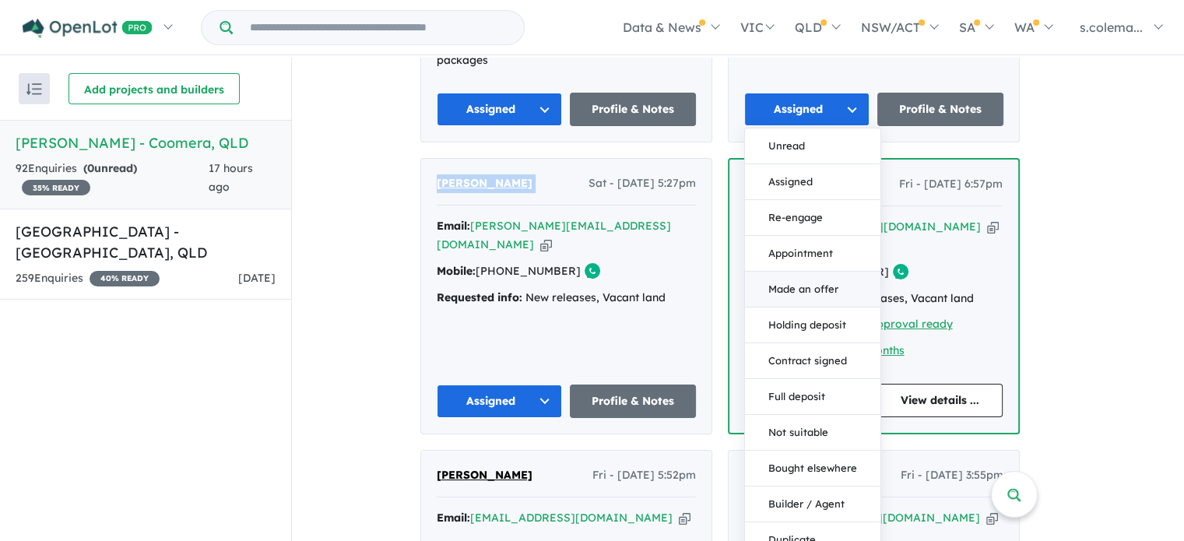
scroll to position [1075, 0]
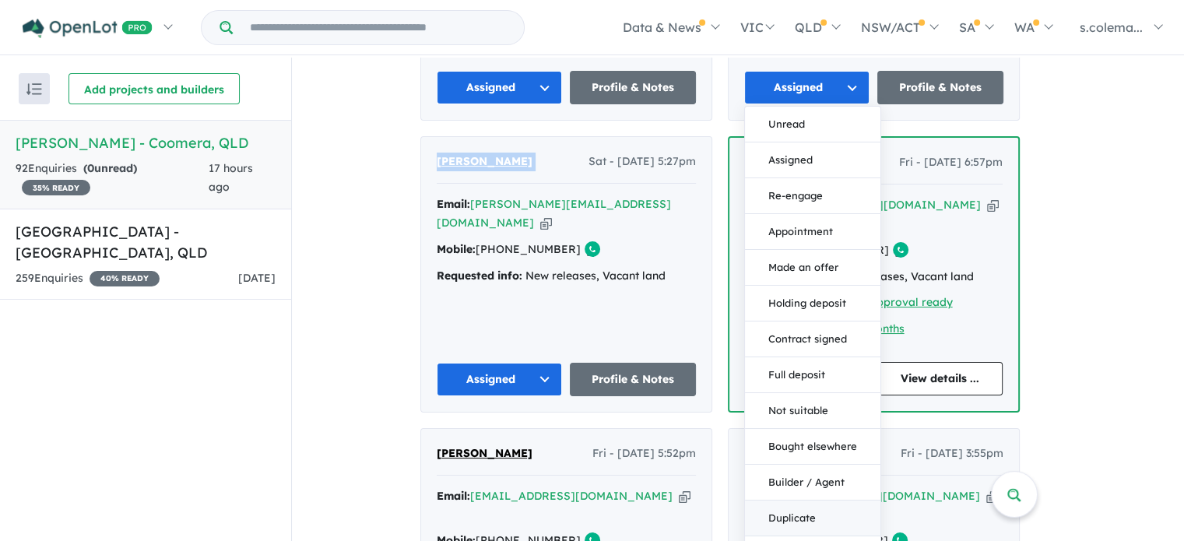
click at [817, 501] on button "Duplicate" at bounding box center [812, 519] width 135 height 36
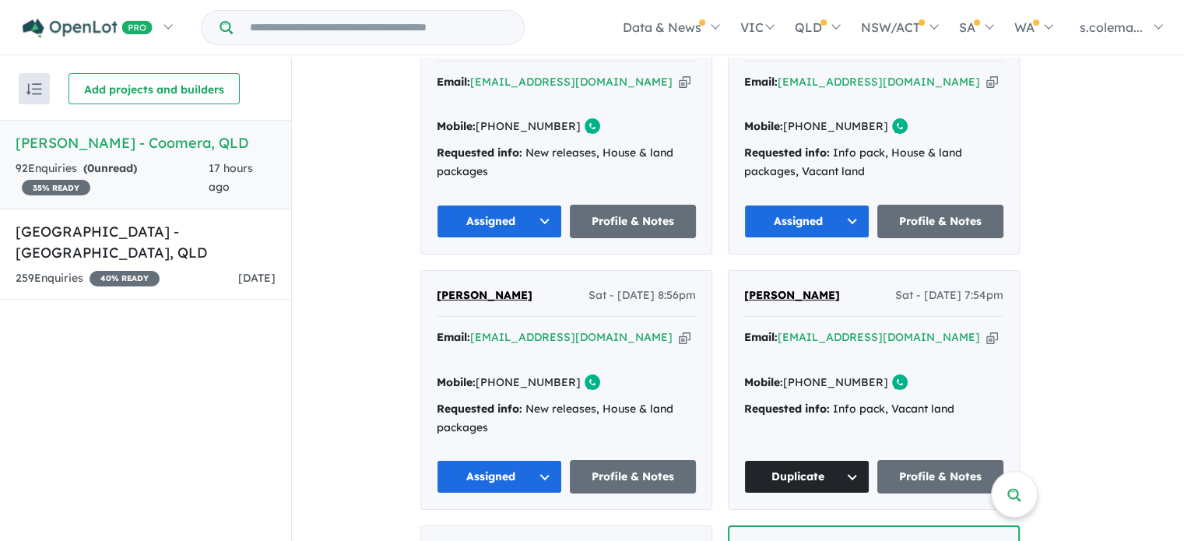
scroll to position [607, 0]
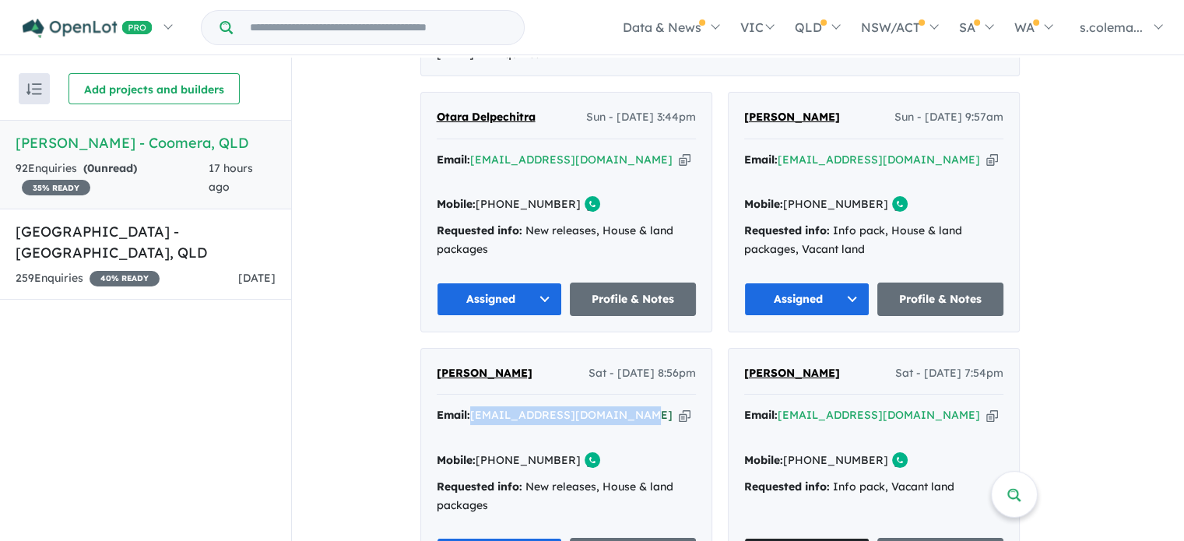
drag, startPoint x: 649, startPoint y: 403, endPoint x: 481, endPoint y: 405, distance: 168.2
click at [481, 406] on div "Email: [EMAIL_ADDRESS][DOMAIN_NAME] Copied!" at bounding box center [566, 424] width 259 height 37
copy a%20Novella%20Waters%20-%20Coomera"] "[EMAIL_ADDRESS][DOMAIN_NAME]"
drag, startPoint x: 554, startPoint y: 358, endPoint x: 443, endPoint y: 357, distance: 110.6
click at [443, 364] on div "[PERSON_NAME] - [DATE] 8:56pm" at bounding box center [566, 379] width 259 height 31
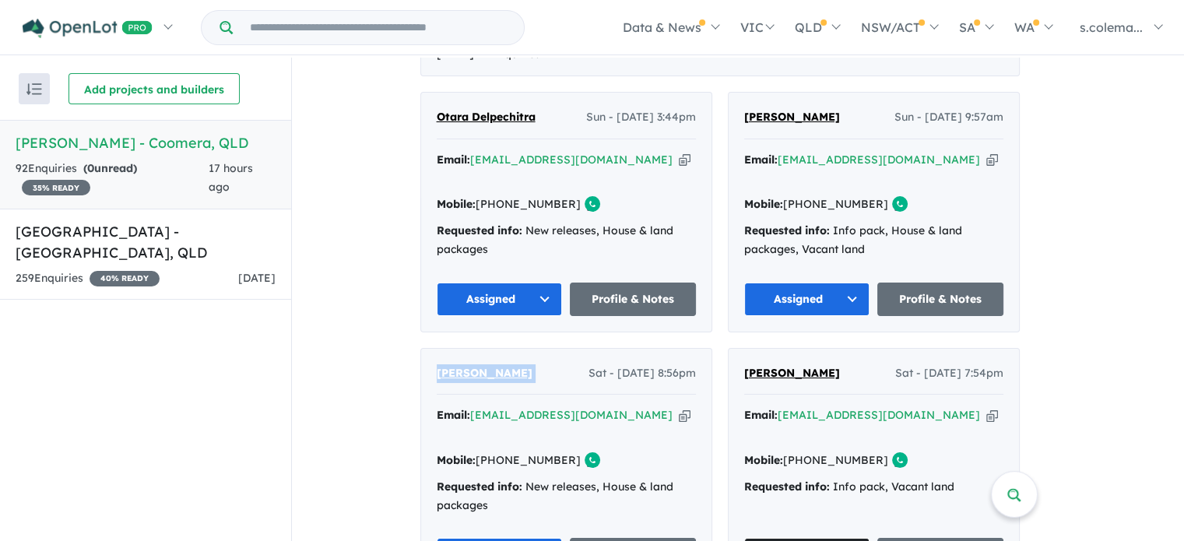
copy span "[PERSON_NAME]"
drag, startPoint x: 550, startPoint y: 431, endPoint x: 509, endPoint y: 430, distance: 40.5
click at [509, 452] on div "Mobile: [PHONE_NUMBER] Copied!" at bounding box center [566, 461] width 259 height 19
drag, startPoint x: 965, startPoint y: 148, endPoint x: 786, endPoint y: 139, distance: 178.5
click at [786, 151] on div "Email: [EMAIL_ADDRESS][DOMAIN_NAME] Copied!" at bounding box center [873, 169] width 259 height 37
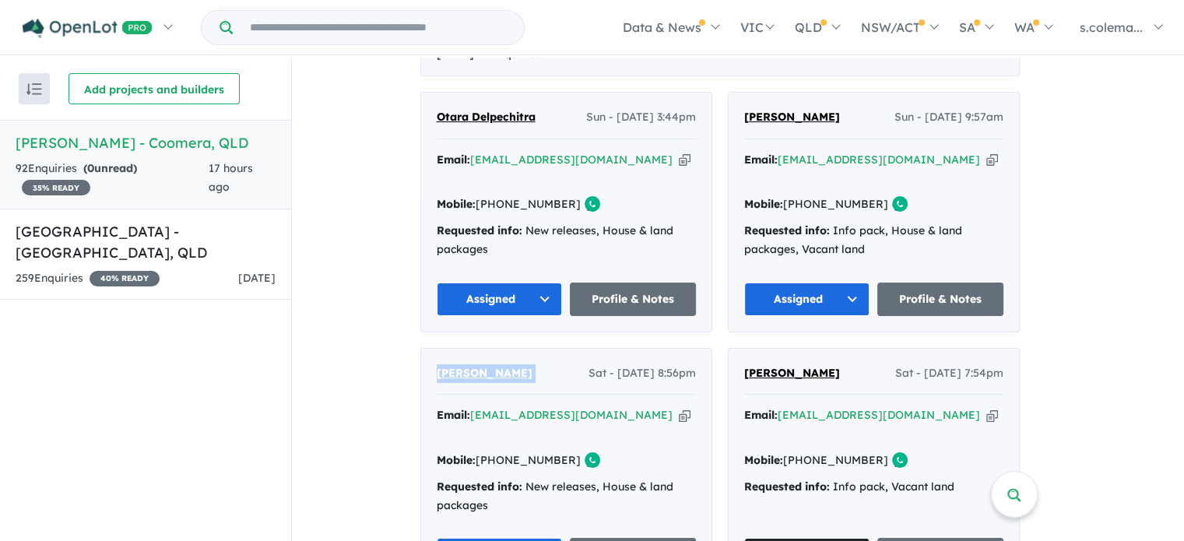
click at [857, 286] on button "Assigned" at bounding box center [807, 299] width 126 height 33
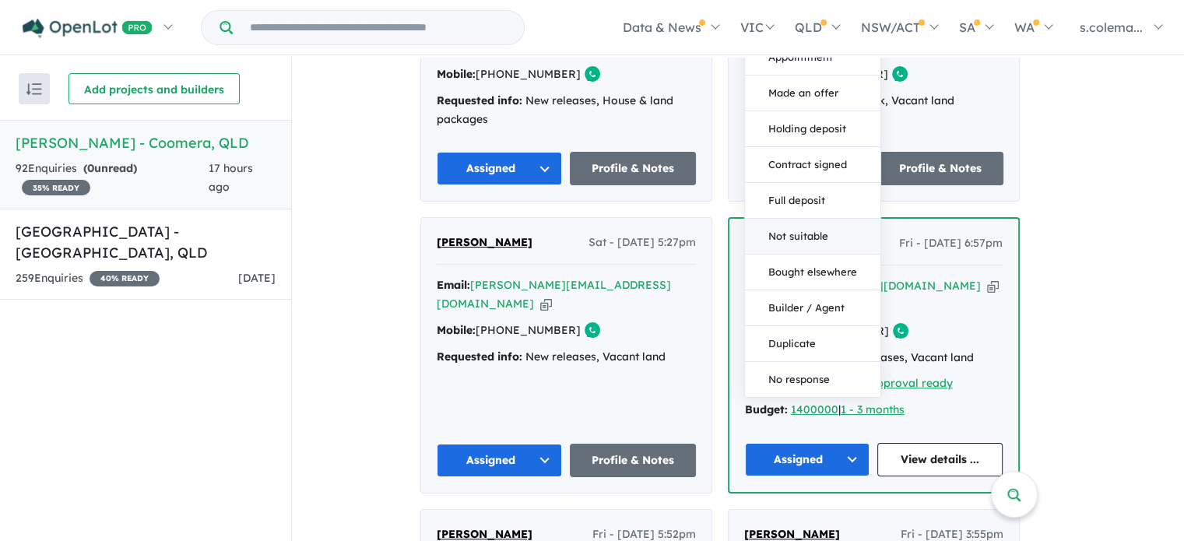
scroll to position [997, 0]
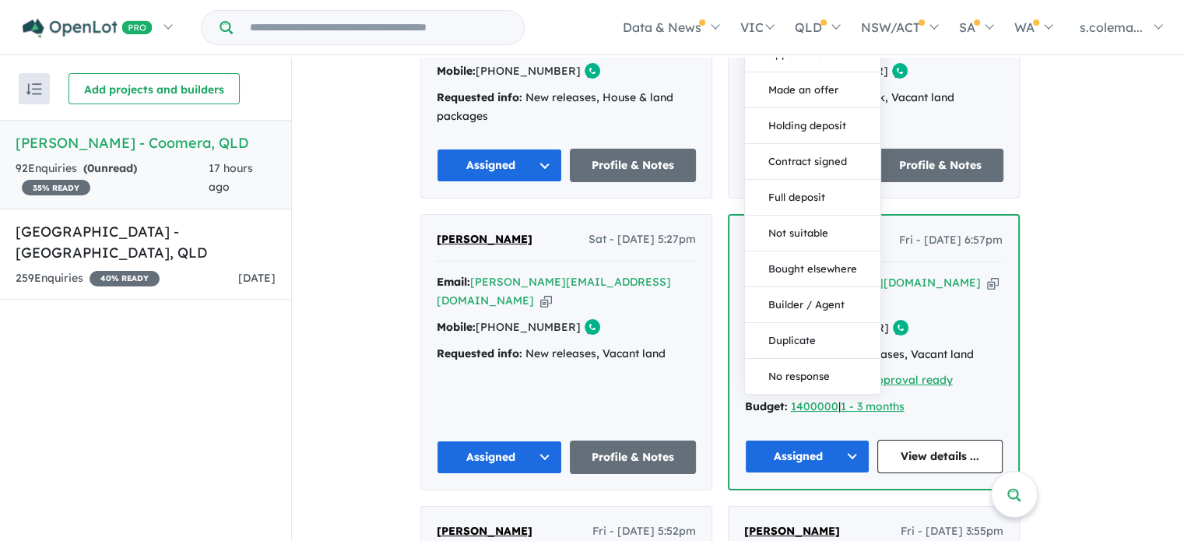
click at [818, 324] on button "Duplicate" at bounding box center [812, 340] width 135 height 36
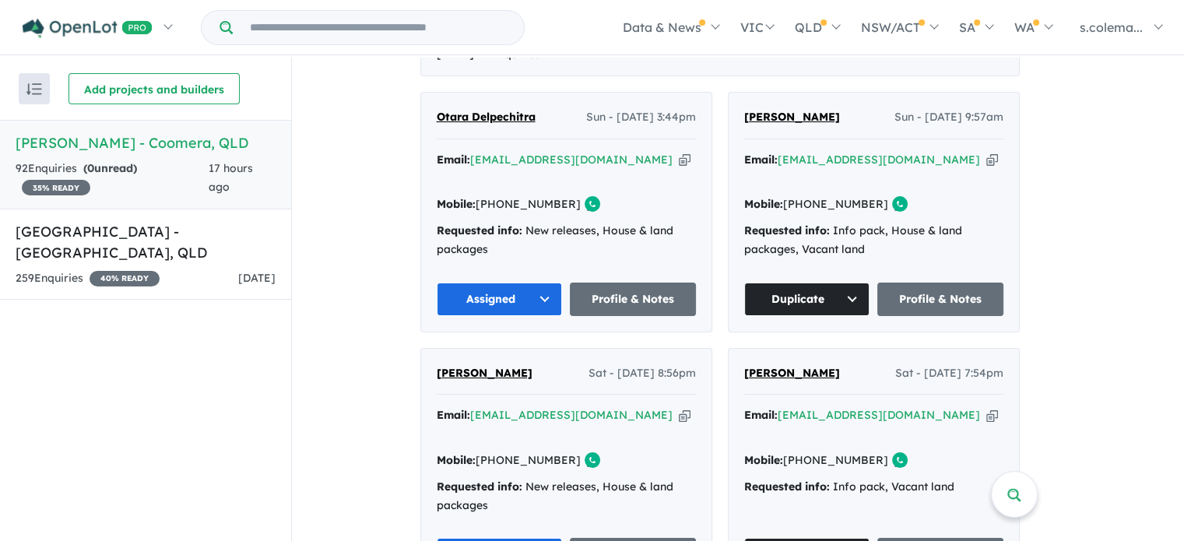
scroll to position [530, 0]
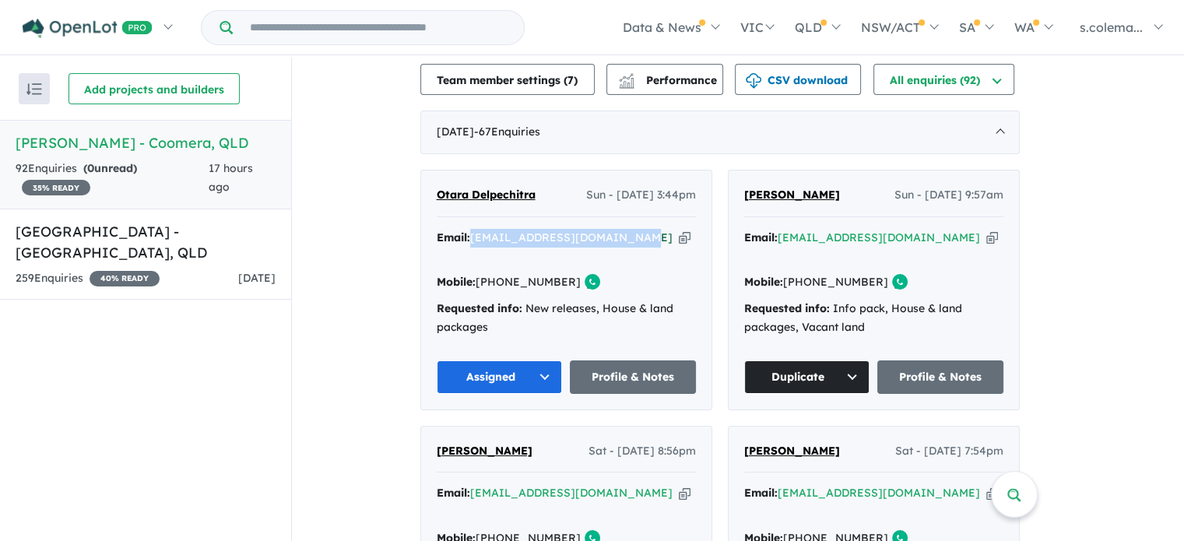
drag, startPoint x: 631, startPoint y: 224, endPoint x: 483, endPoint y: 229, distance: 148.0
click at [483, 229] on div "Email: [EMAIL_ADDRESS][DOMAIN_NAME] Copied!" at bounding box center [566, 247] width 259 height 37
drag, startPoint x: 511, startPoint y: 181, endPoint x: 442, endPoint y: 181, distance: 68.5
click at [442, 181] on div "Otara Delpechitra Sun - [DATE] 3:44pm Email: [EMAIL_ADDRESS][DOMAIN_NAME] Copie…" at bounding box center [566, 290] width 290 height 239
drag, startPoint x: 568, startPoint y: 252, endPoint x: 508, endPoint y: 251, distance: 59.2
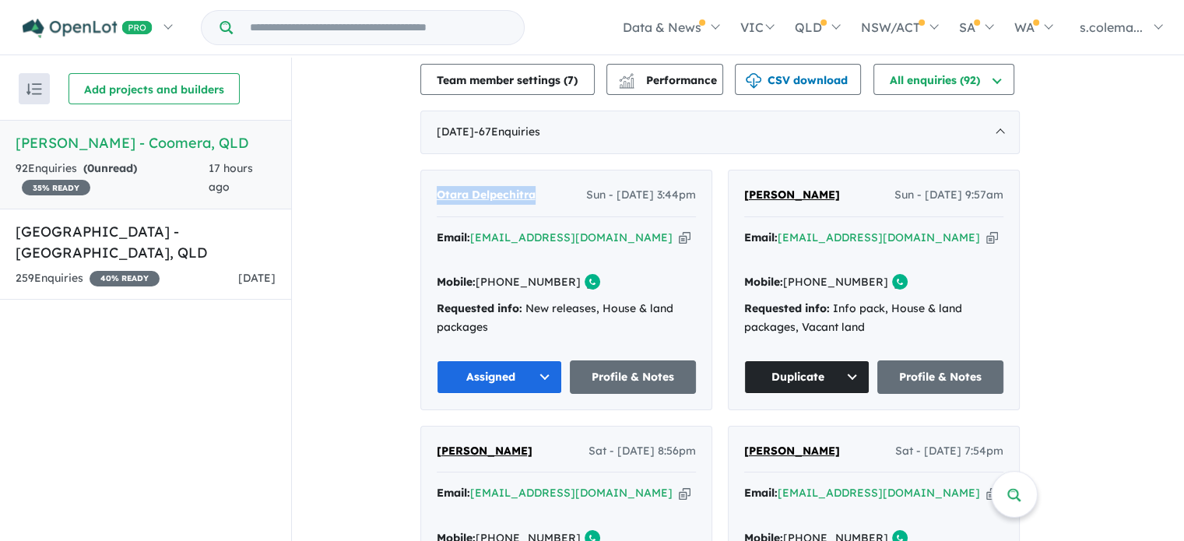
click at [508, 273] on div "Mobile: [PHONE_NUMBER] Copied!" at bounding box center [566, 282] width 259 height 19
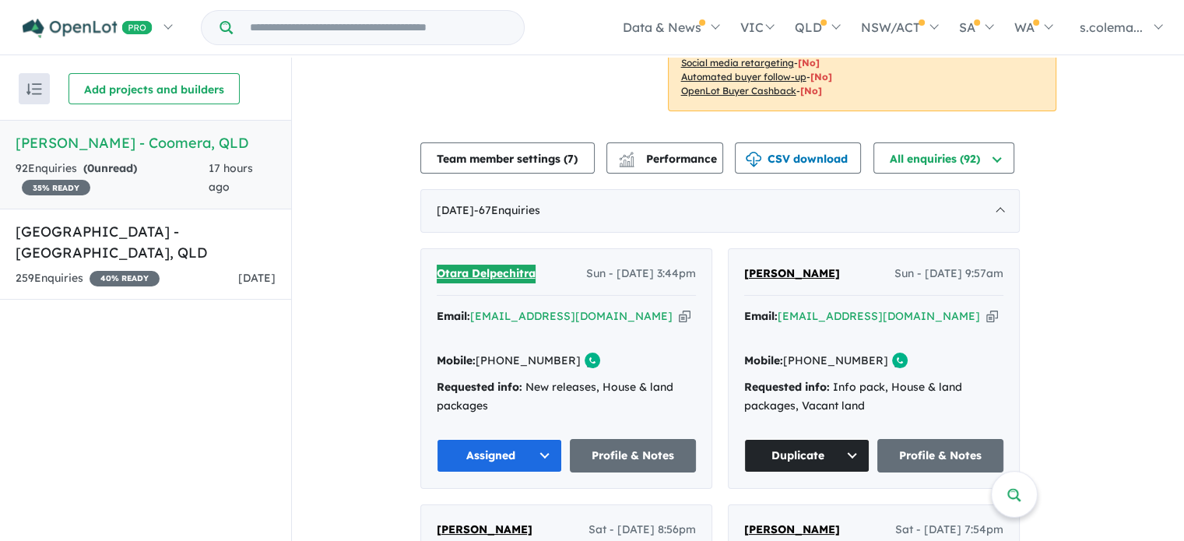
scroll to position [452, 0]
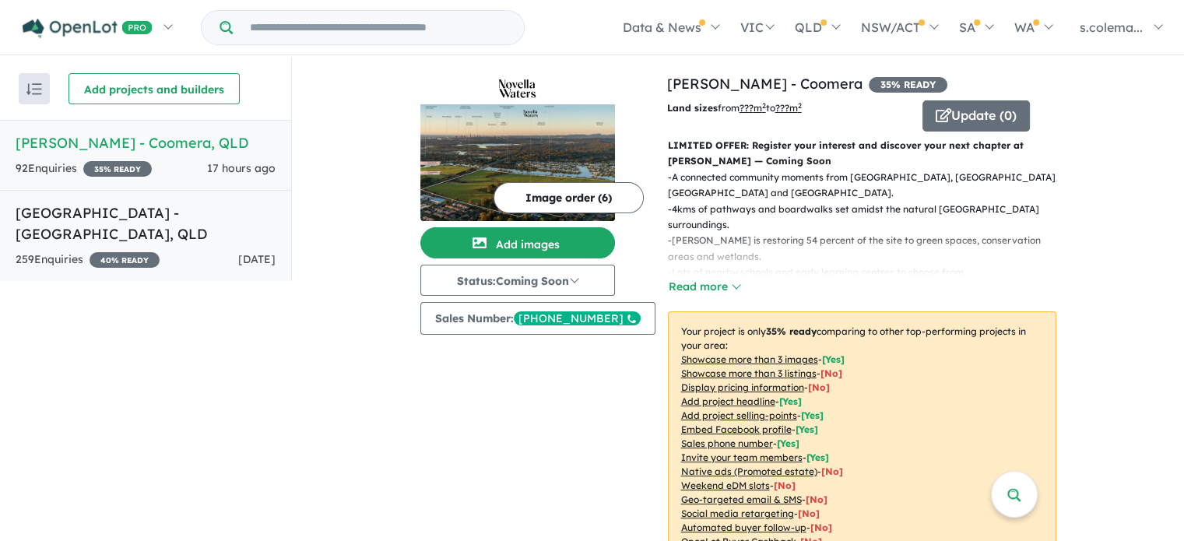
click at [77, 220] on h5 "Bellevue Estate - Ripley , QLD" at bounding box center [146, 223] width 260 height 42
